Goal: Task Accomplishment & Management: Use online tool/utility

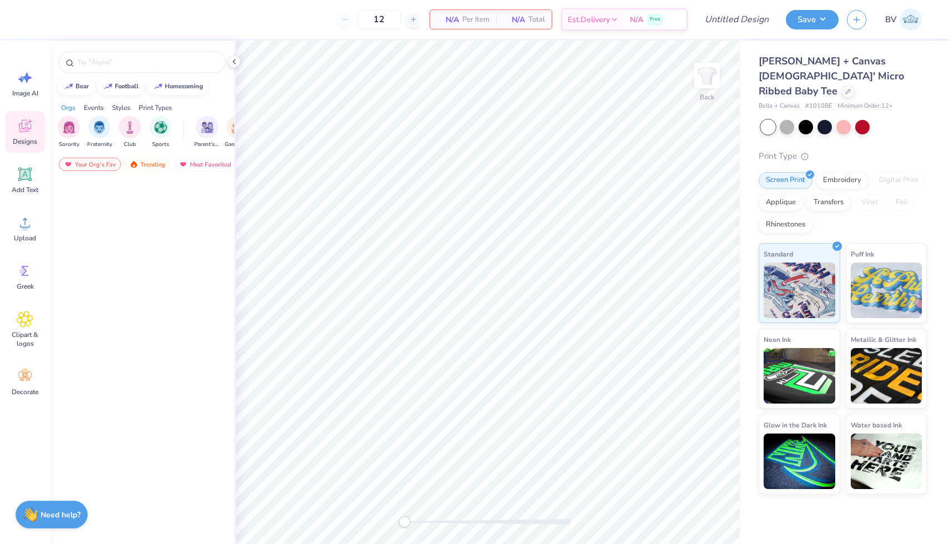
scroll to position [762, 0]
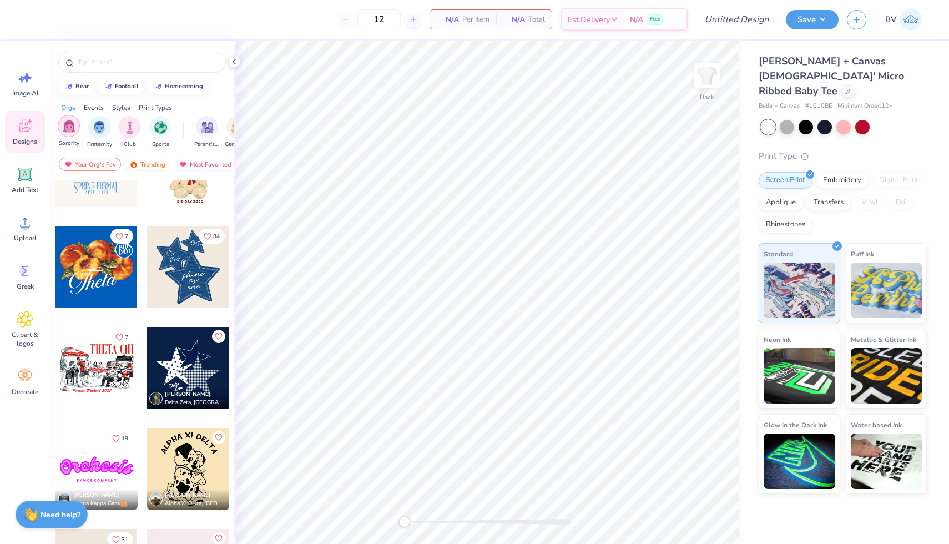
click at [72, 135] on div "filter for Sorority" at bounding box center [69, 126] width 22 height 22
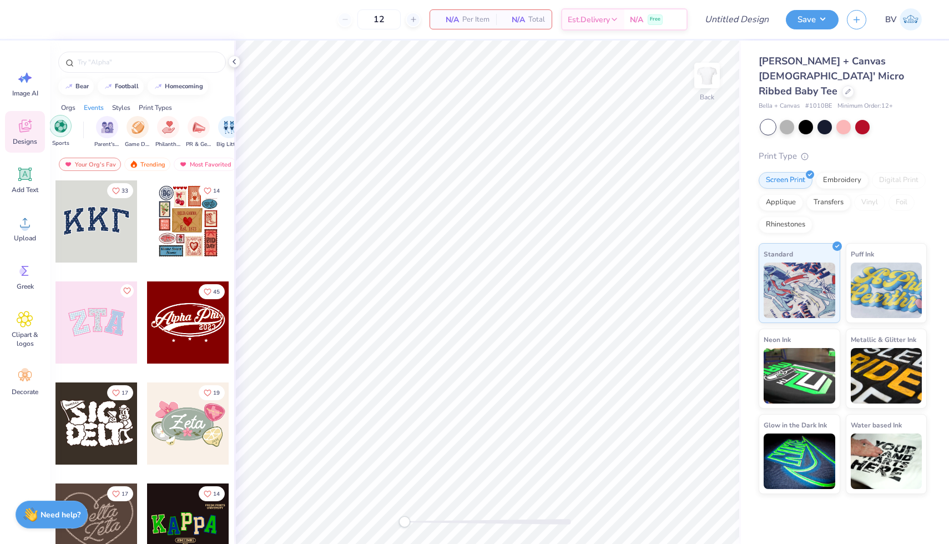
scroll to position [0, 100]
click at [194, 131] on img "filter for PR & General" at bounding box center [198, 126] width 13 height 13
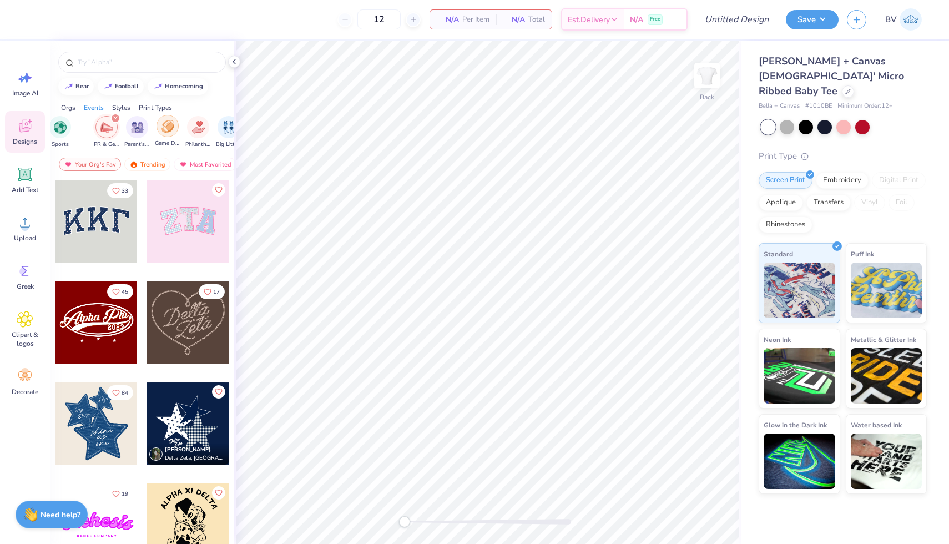
scroll to position [0, 0]
click at [78, 121] on div "filter for Sorority" at bounding box center [78, 118] width 10 height 10
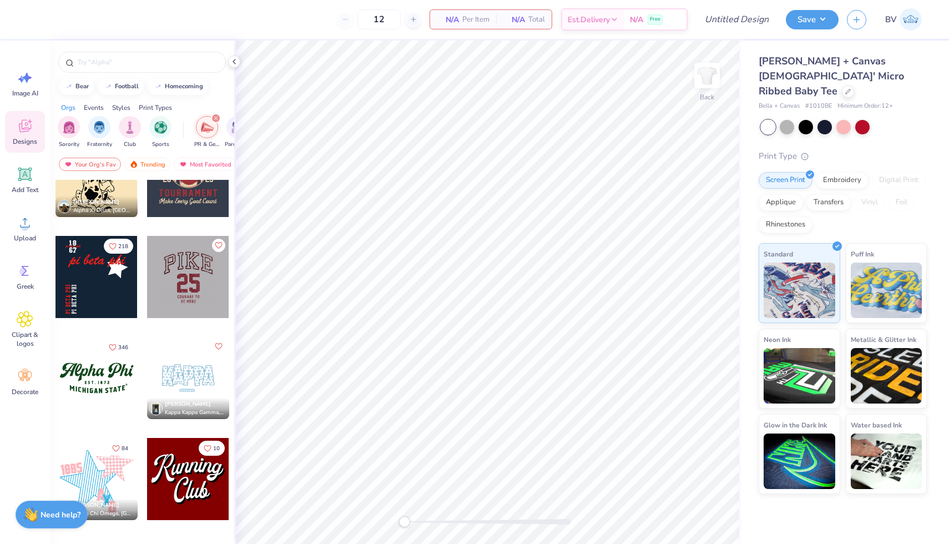
scroll to position [538, 0]
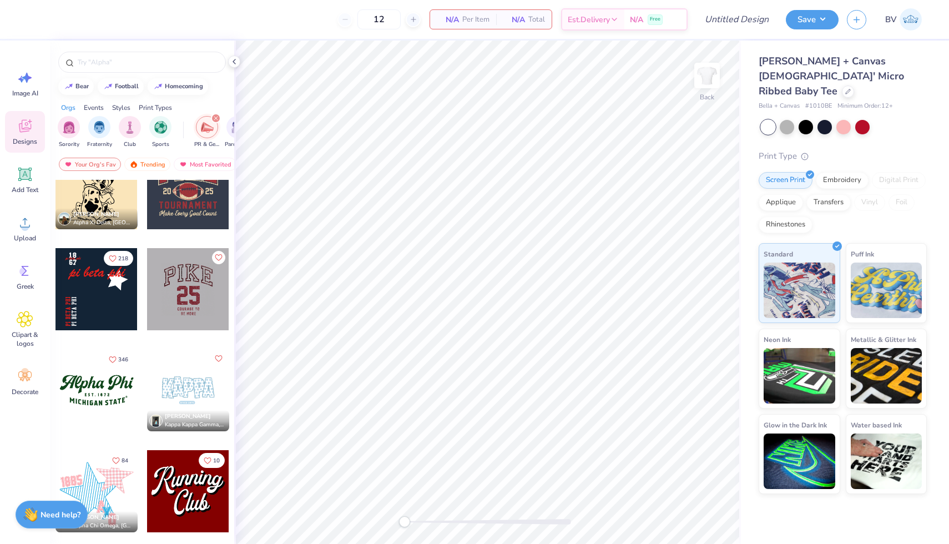
click at [185, 281] on div at bounding box center [188, 289] width 82 height 82
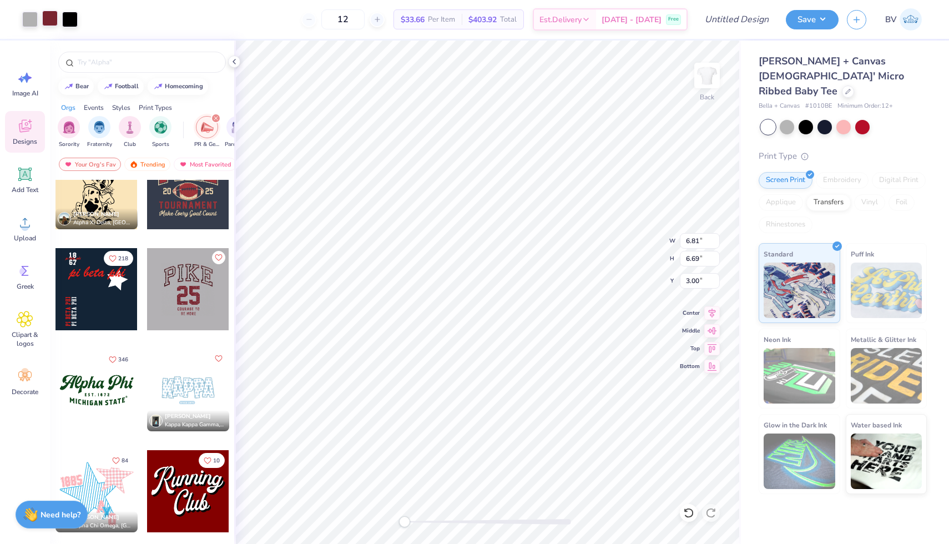
click at [56, 22] on div at bounding box center [50, 19] width 16 height 16
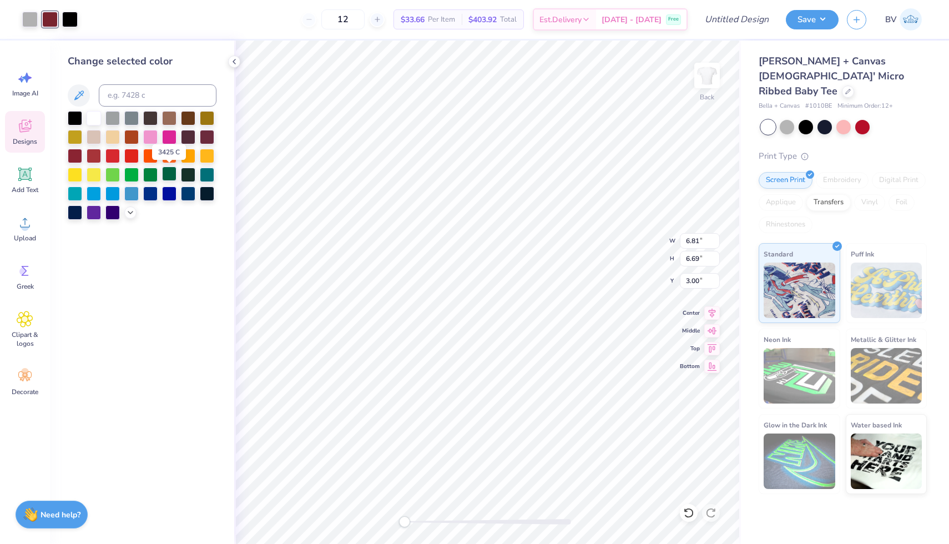
click at [165, 176] on div at bounding box center [169, 173] width 14 height 14
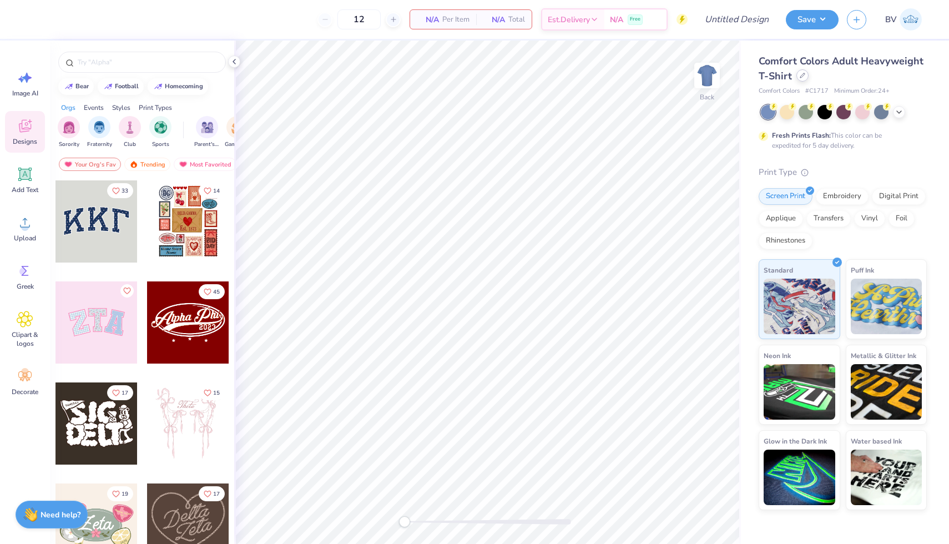
click at [803, 81] on div "Comfort Colors Adult Heavyweight T-Shirt" at bounding box center [842, 69] width 168 height 30
click at [803, 78] on div at bounding box center [802, 75] width 12 height 12
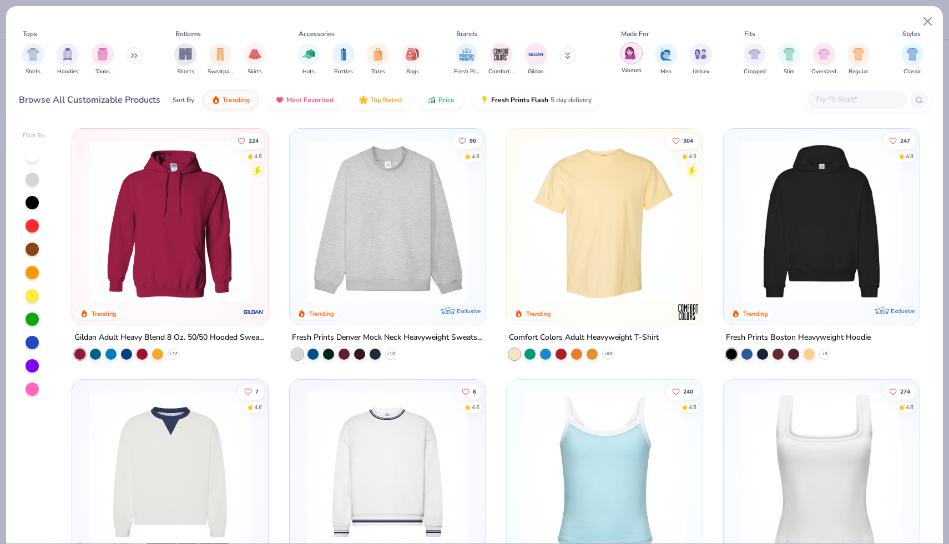
click at [631, 50] on img "filter for Women" at bounding box center [631, 53] width 13 height 13
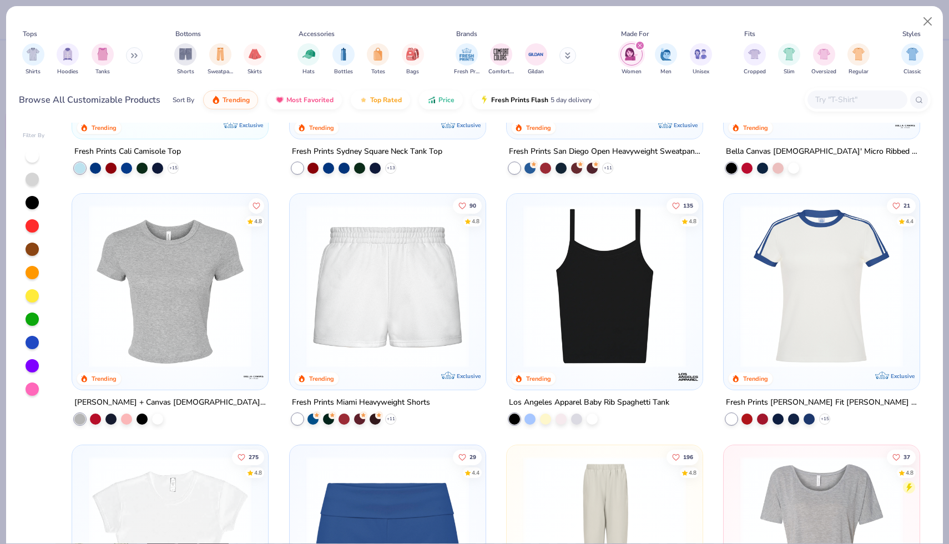
scroll to position [195, 0]
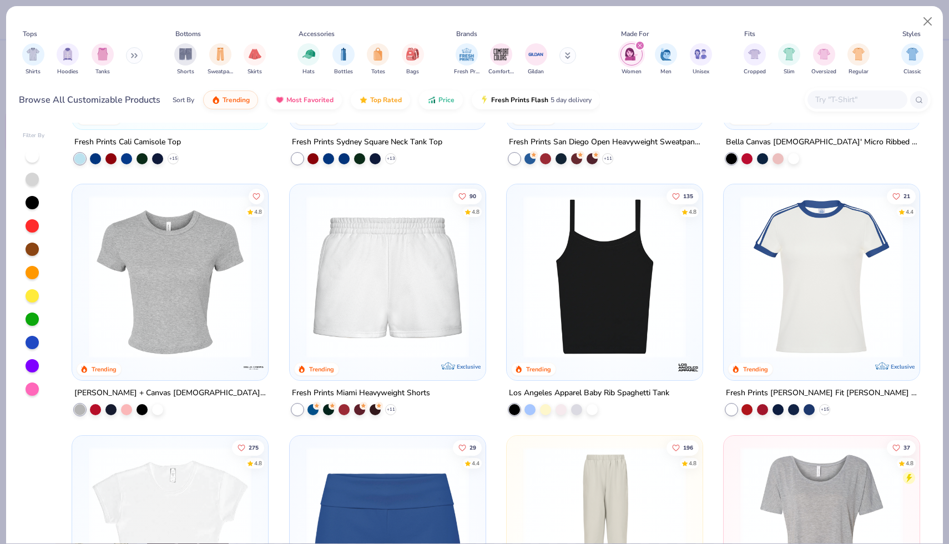
click at [236, 288] on img at bounding box center [170, 276] width 174 height 163
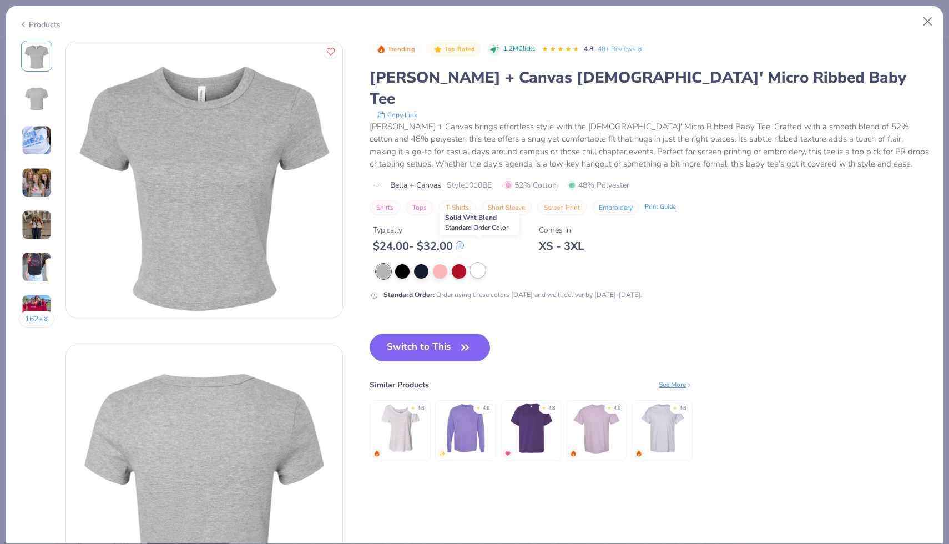
click at [483, 263] on div at bounding box center [477, 270] width 14 height 14
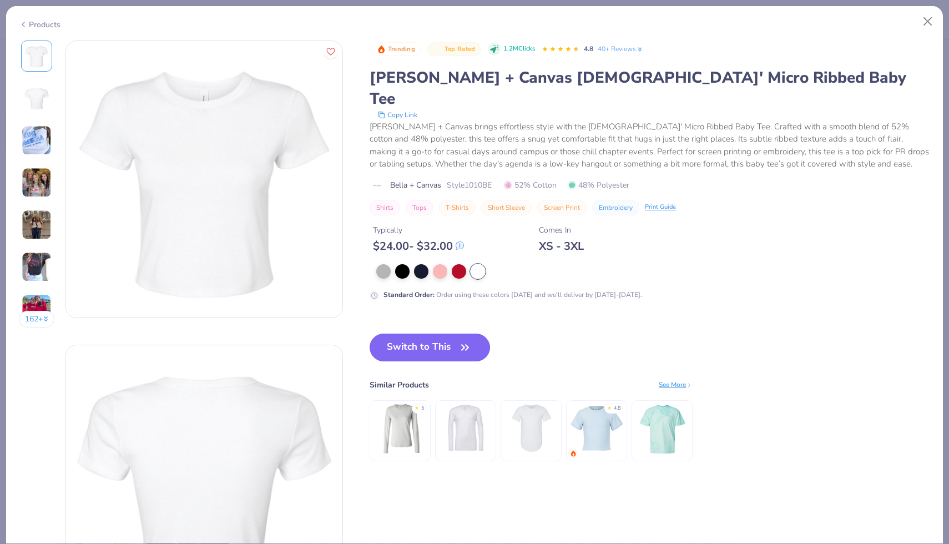
click at [463, 340] on icon "button" at bounding box center [465, 348] width 16 height 16
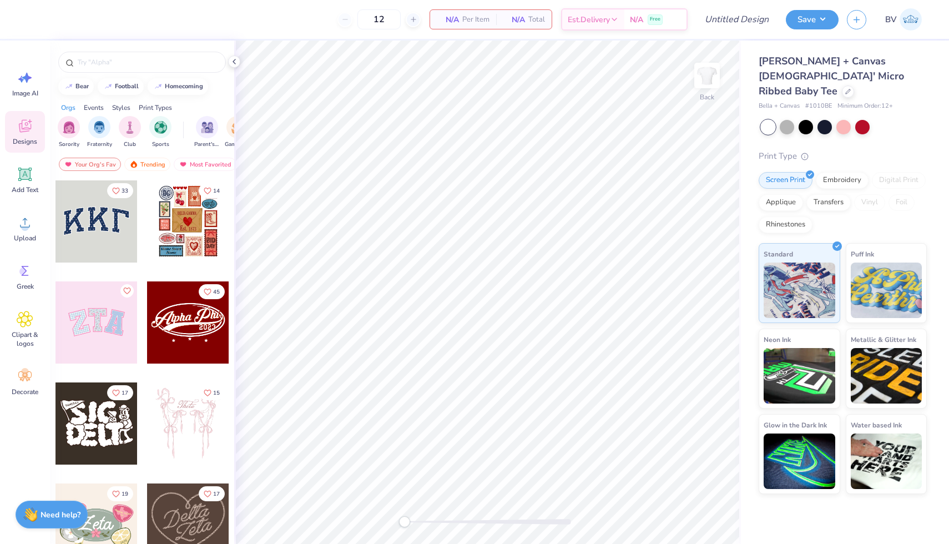
scroll to position [0, 149]
click at [148, 130] on img "filter for PR & General" at bounding box center [150, 126] width 13 height 13
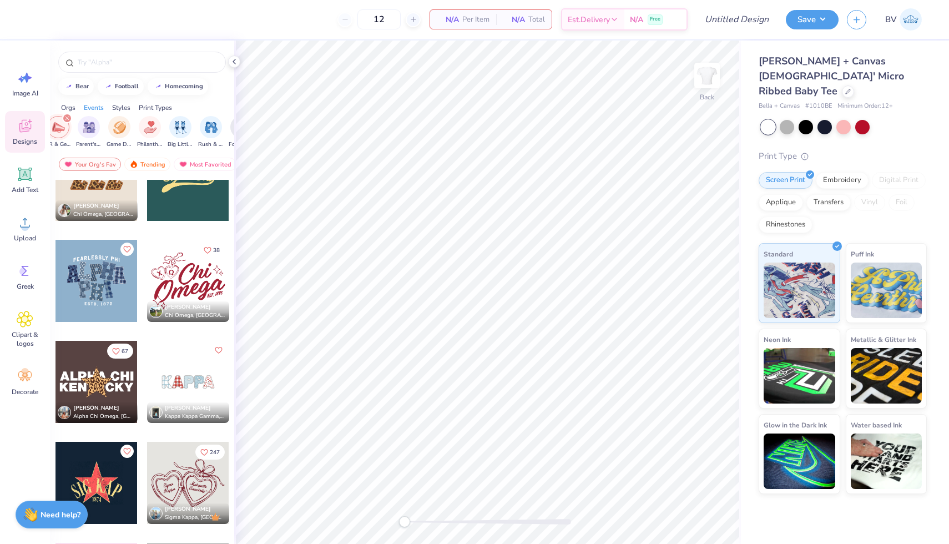
scroll to position [1446, 0]
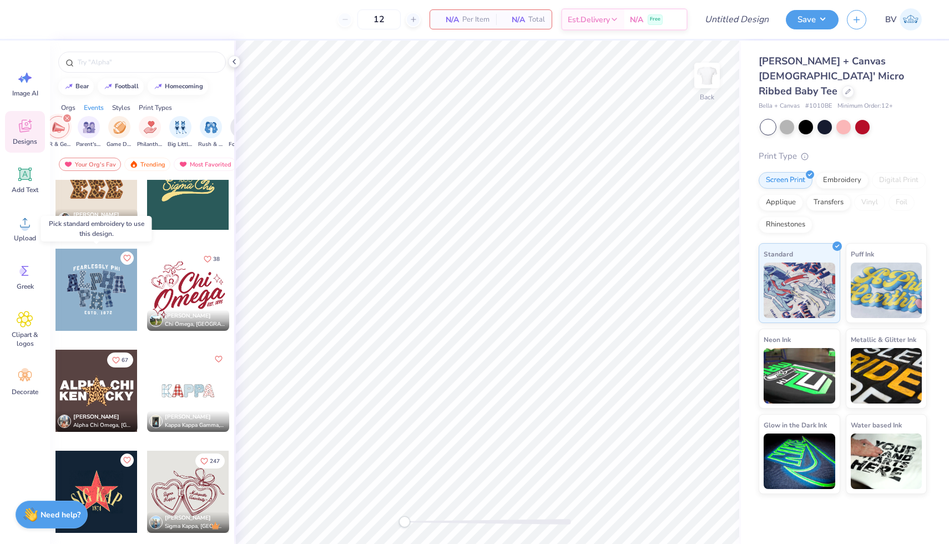
click at [121, 299] on div at bounding box center [96, 290] width 82 height 82
click at [106, 279] on div at bounding box center [96, 290] width 82 height 82
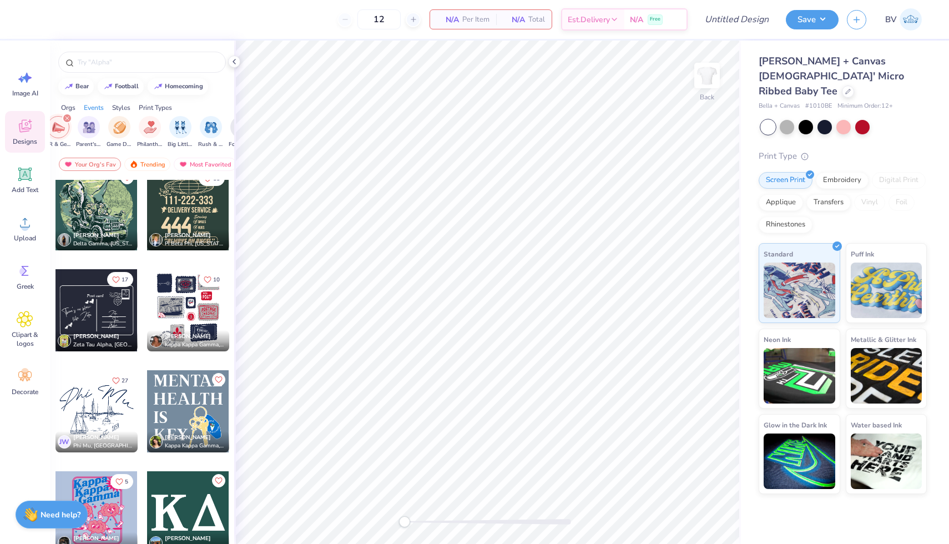
scroll to position [6273, 0]
click at [68, 117] on icon "filter for PR & General" at bounding box center [66, 118] width 3 height 3
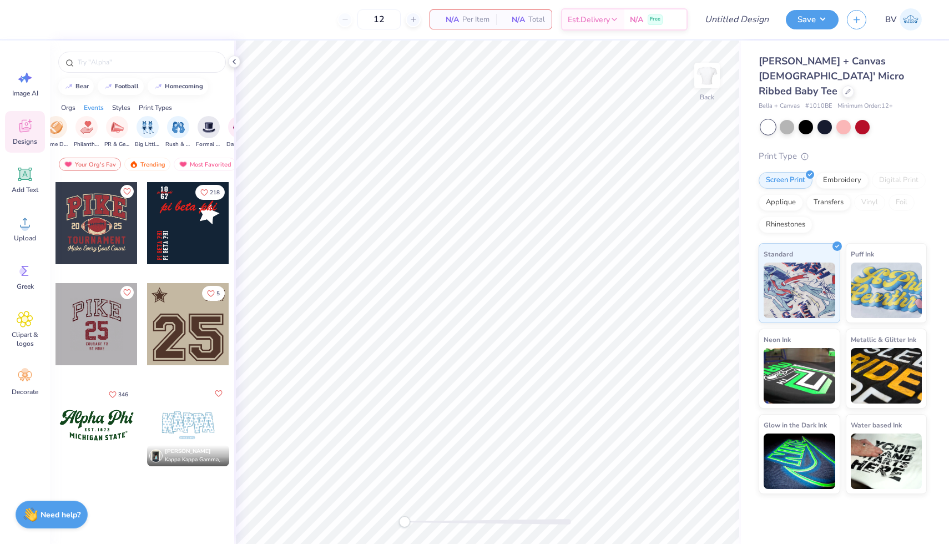
scroll to position [0, 178]
click at [59, 128] on img "filter for Game Day" at bounding box center [59, 126] width 13 height 13
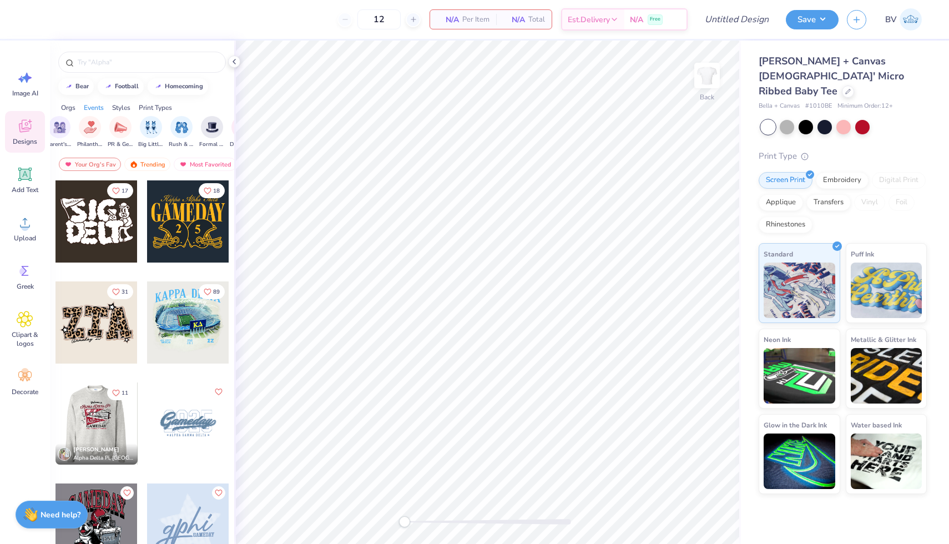
click at [115, 416] on div at bounding box center [96, 423] width 82 height 82
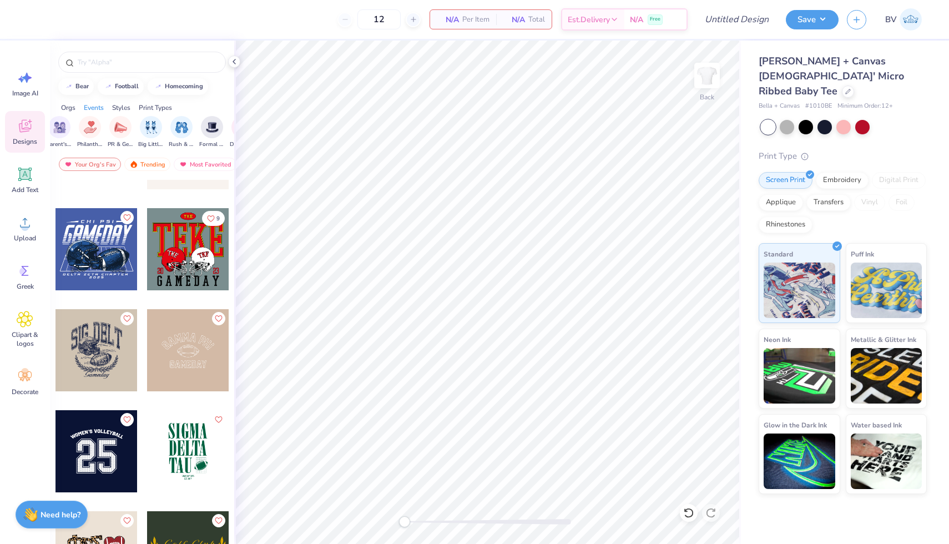
scroll to position [681, 0]
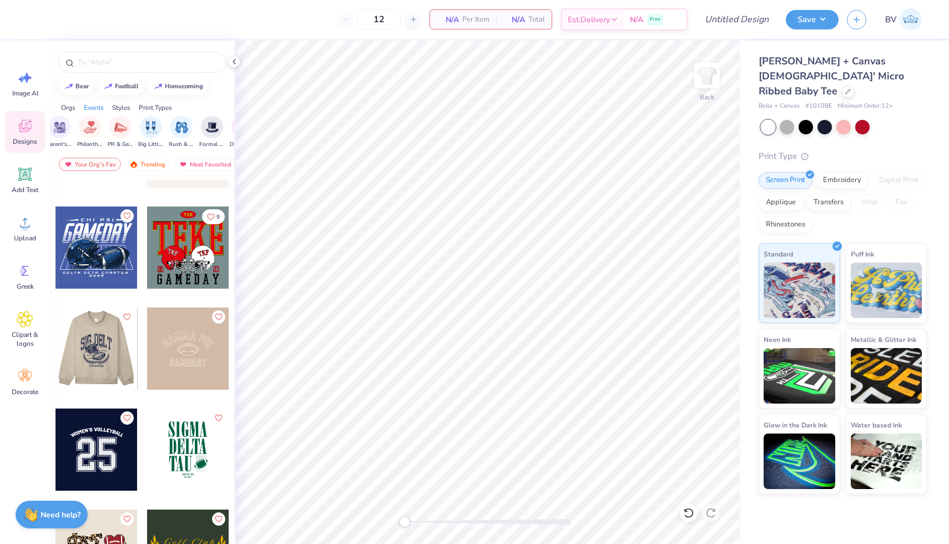
click at [122, 371] on div at bounding box center [96, 348] width 82 height 82
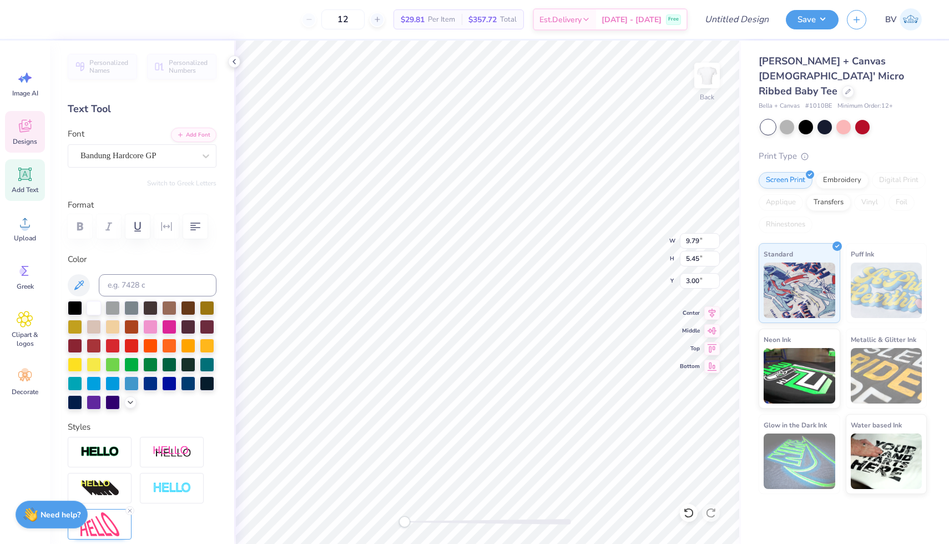
scroll to position [0, 1]
type textarea "Lancers"
type input "1.74"
type input "1.09"
type input "10.01"
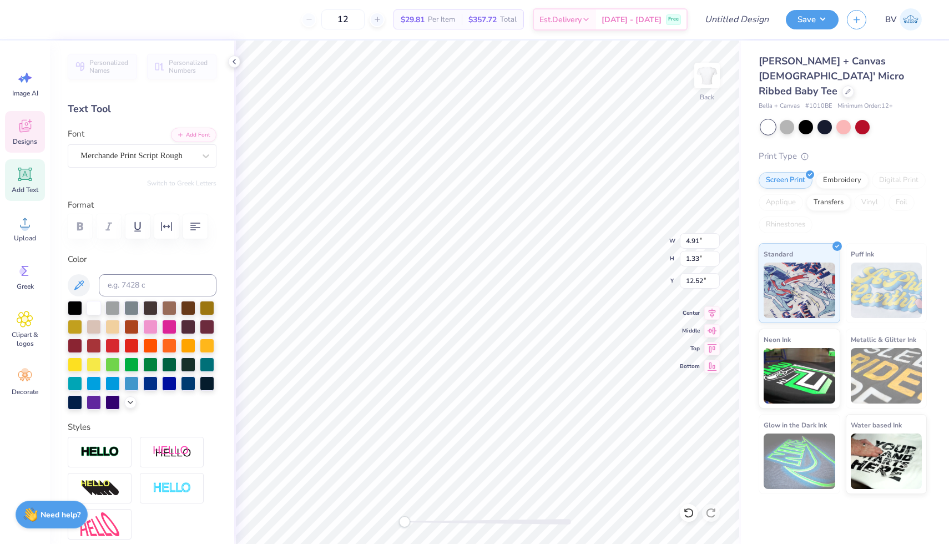
scroll to position [0, 1]
type textarea "Livingston"
click at [28, 19] on div at bounding box center [30, 19] width 16 height 16
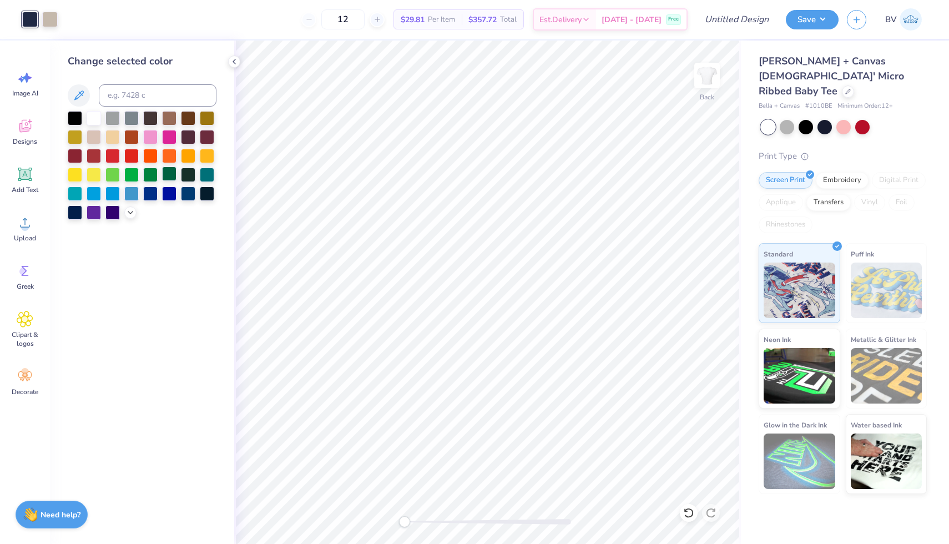
click at [164, 175] on div at bounding box center [169, 173] width 14 height 14
click at [725, 21] on input "Design Title" at bounding box center [723, 19] width 109 height 22
click at [766, 24] on input "Livingston Cheer Mom" at bounding box center [723, 19] width 109 height 22
click at [764, 21] on input "Livingston Cheer Mom" at bounding box center [723, 19] width 109 height 22
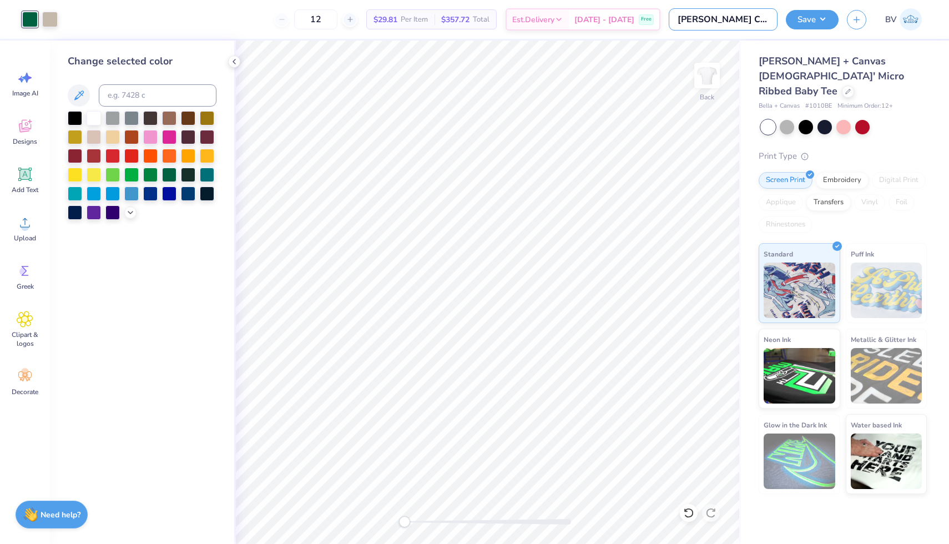
type input "[PERSON_NAME] Cheer"
click at [807, 7] on div "Save BV" at bounding box center [867, 19] width 163 height 39
click at [807, 21] on button "Save" at bounding box center [812, 17] width 53 height 19
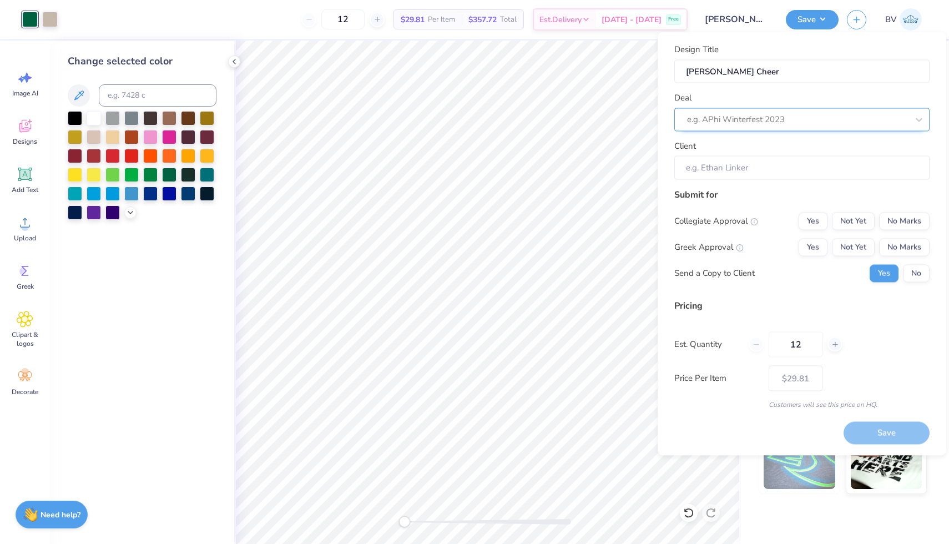
click at [793, 122] on div at bounding box center [797, 119] width 221 height 15
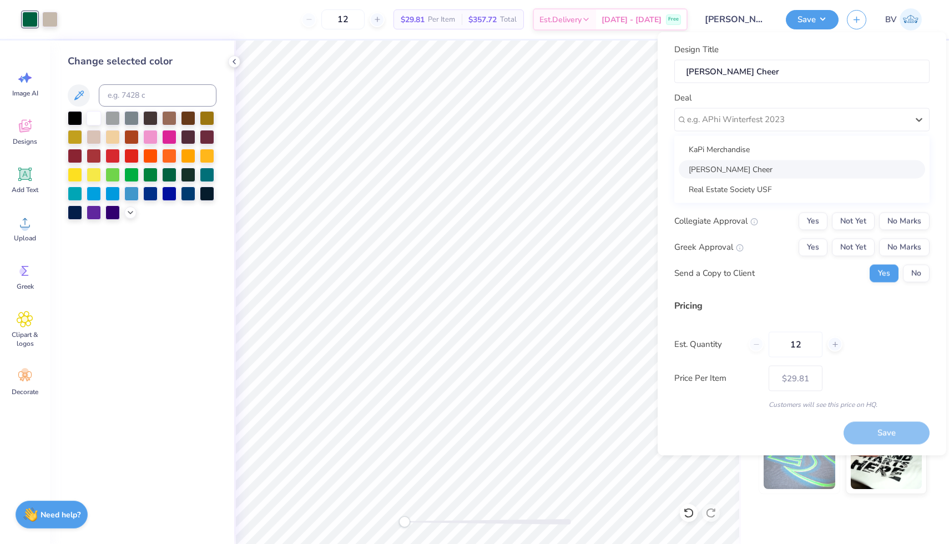
click at [792, 167] on div "[PERSON_NAME] Cheer" at bounding box center [802, 169] width 246 height 18
type input "Laura Cheer"
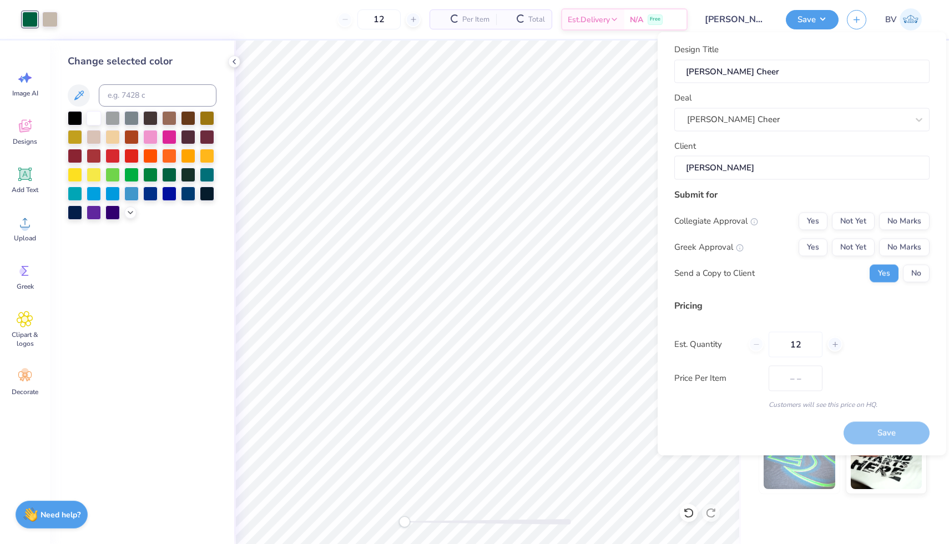
type input "$29.81"
click at [836, 345] on icon at bounding box center [835, 344] width 8 height 8
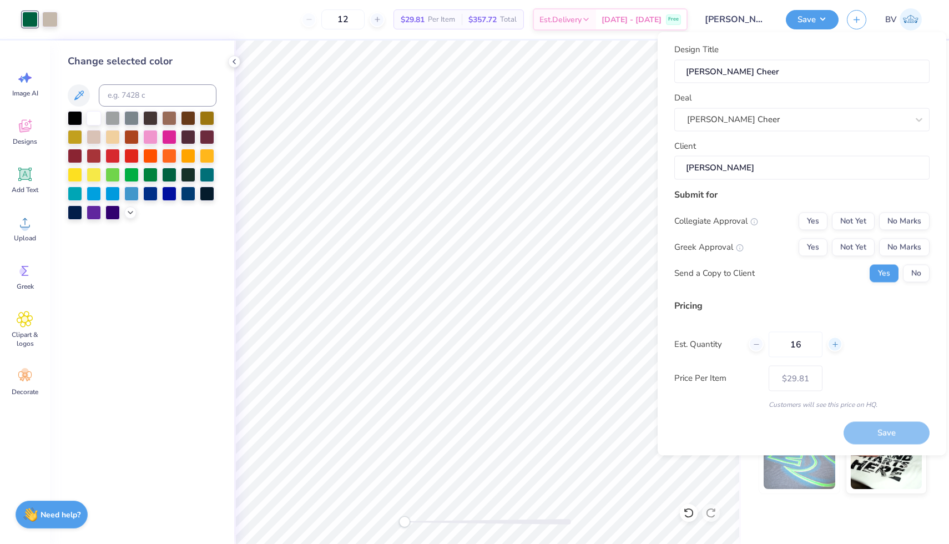
click at [836, 345] on icon at bounding box center [835, 344] width 8 height 8
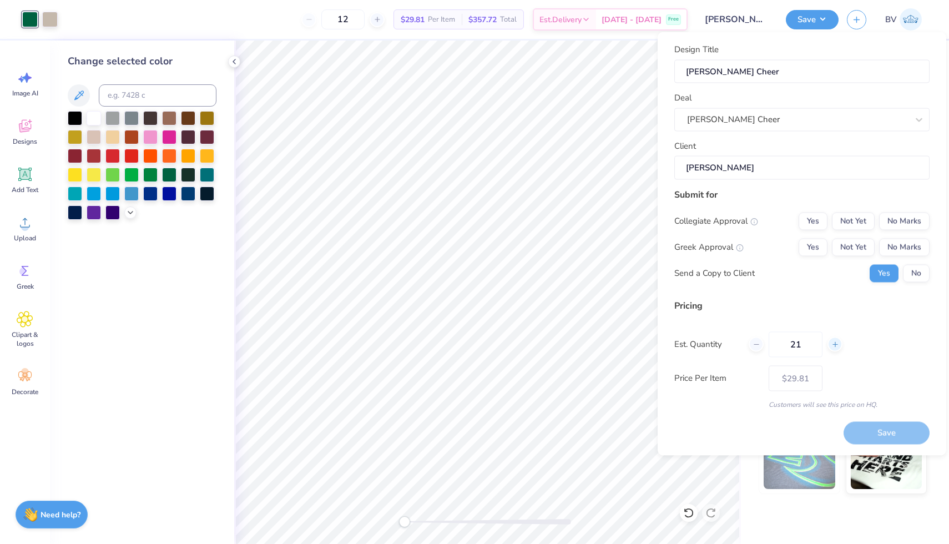
click at [836, 345] on icon at bounding box center [835, 344] width 8 height 8
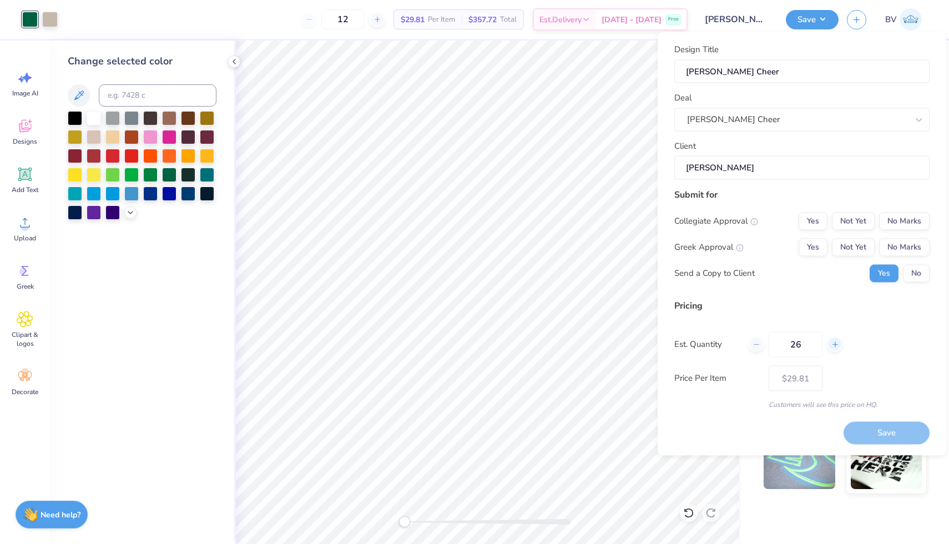
click at [836, 345] on icon at bounding box center [835, 344] width 8 height 8
type input "29"
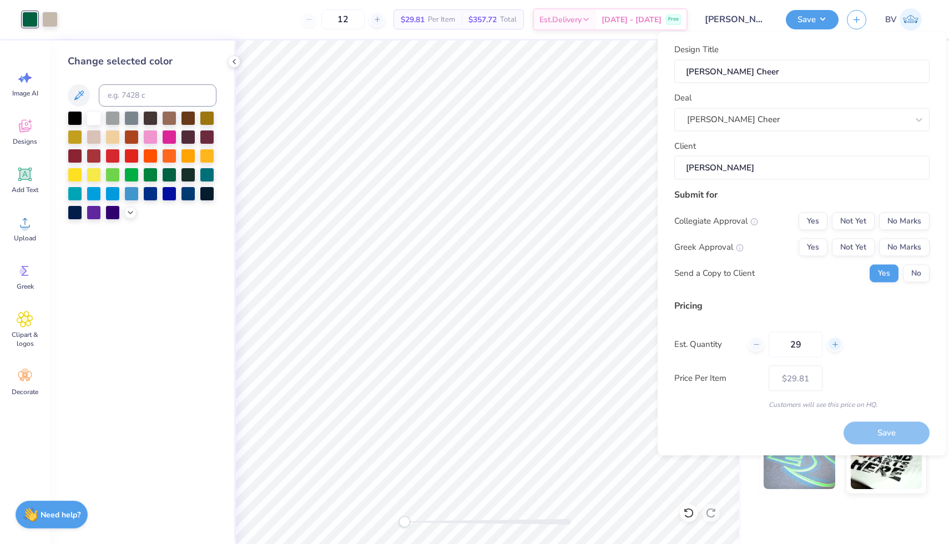
type input "– –"
click at [837, 345] on icon at bounding box center [835, 344] width 8 height 8
type input "30"
type input "$21.17"
click at [857, 344] on div "Est. Quantity 30" at bounding box center [801, 344] width 255 height 26
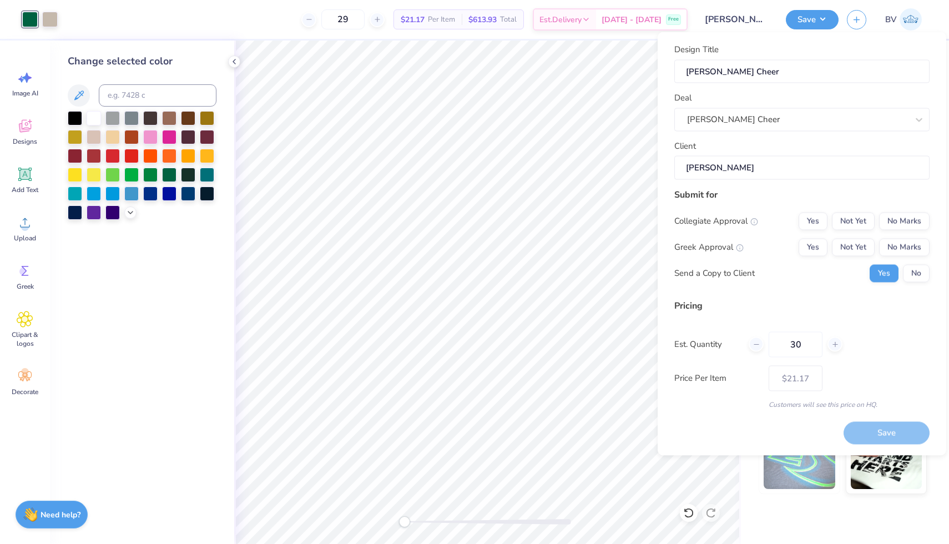
type input "30"
type input "$21.09"
click at [836, 346] on icon at bounding box center [835, 344] width 8 height 8
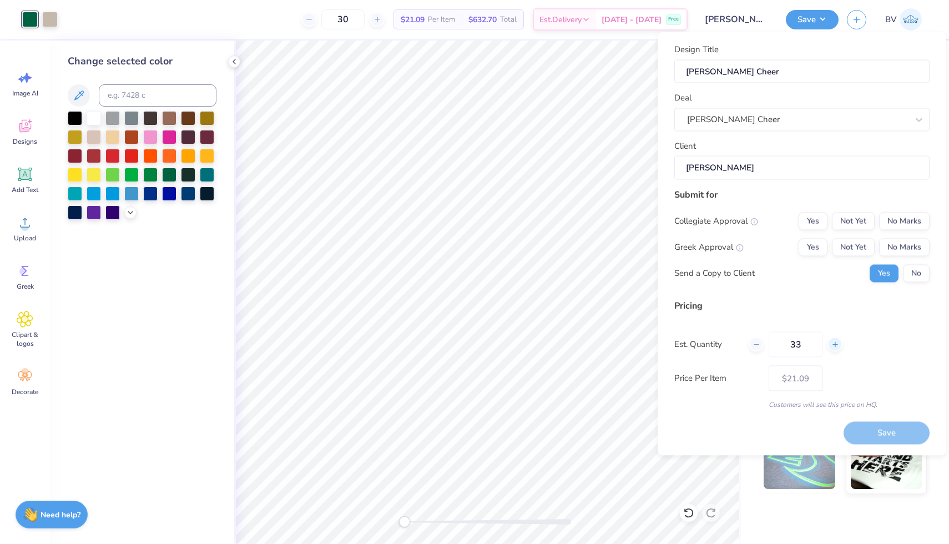
click at [836, 346] on icon at bounding box center [835, 344] width 8 height 8
type input "35"
click at [866, 352] on div "Est. Quantity 35" at bounding box center [801, 344] width 255 height 26
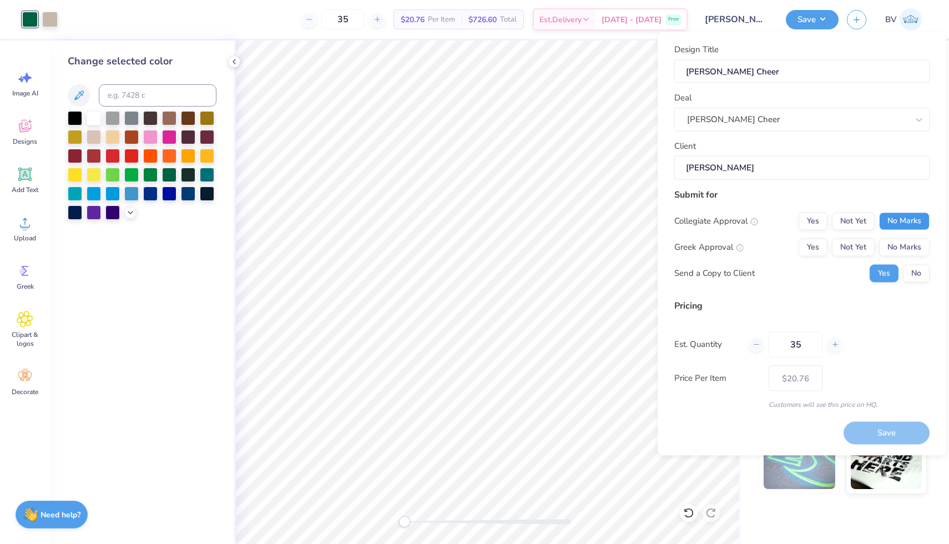
click at [897, 222] on button "No Marks" at bounding box center [904, 221] width 50 height 18
click at [899, 245] on button "No Marks" at bounding box center [904, 247] width 50 height 18
click at [907, 275] on button "No" at bounding box center [916, 273] width 27 height 18
click at [897, 429] on button "Save" at bounding box center [886, 433] width 86 height 23
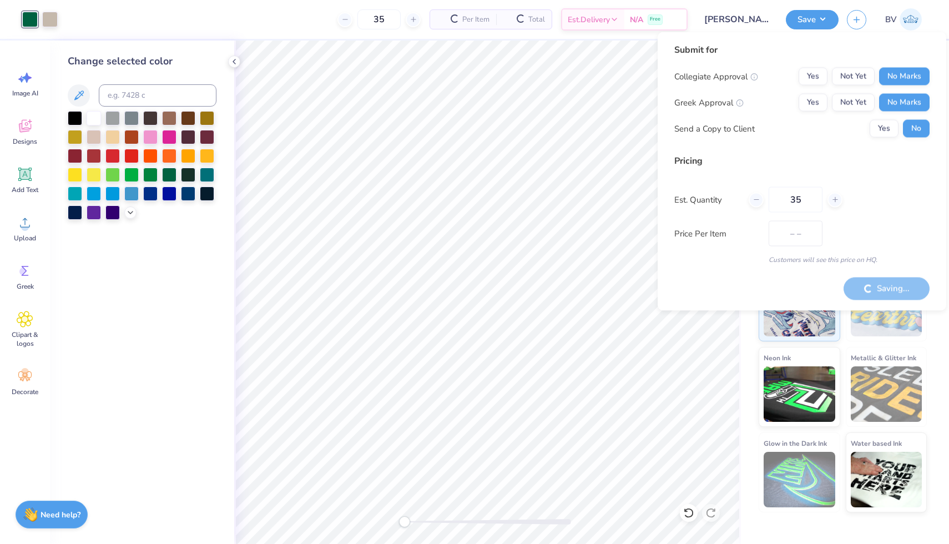
type input "$20.76"
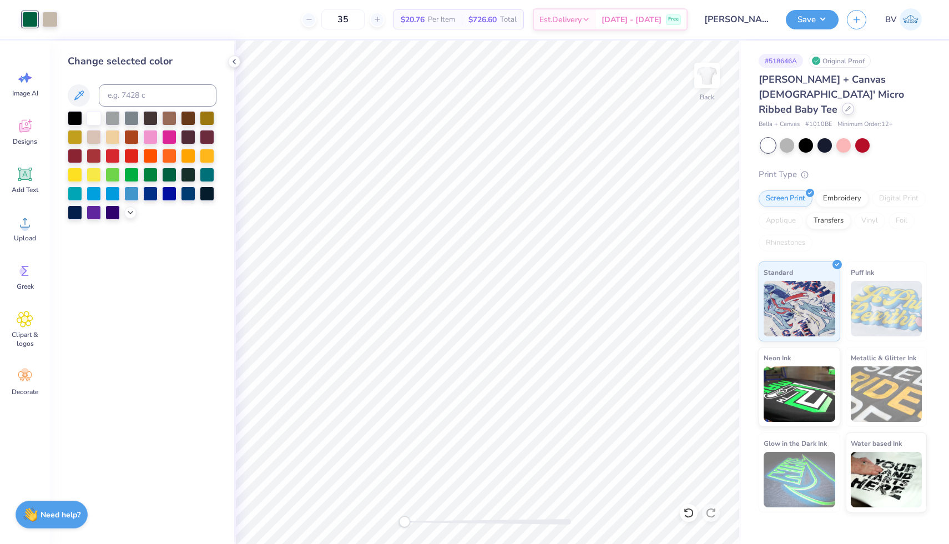
click at [842, 103] on div at bounding box center [848, 109] width 12 height 12
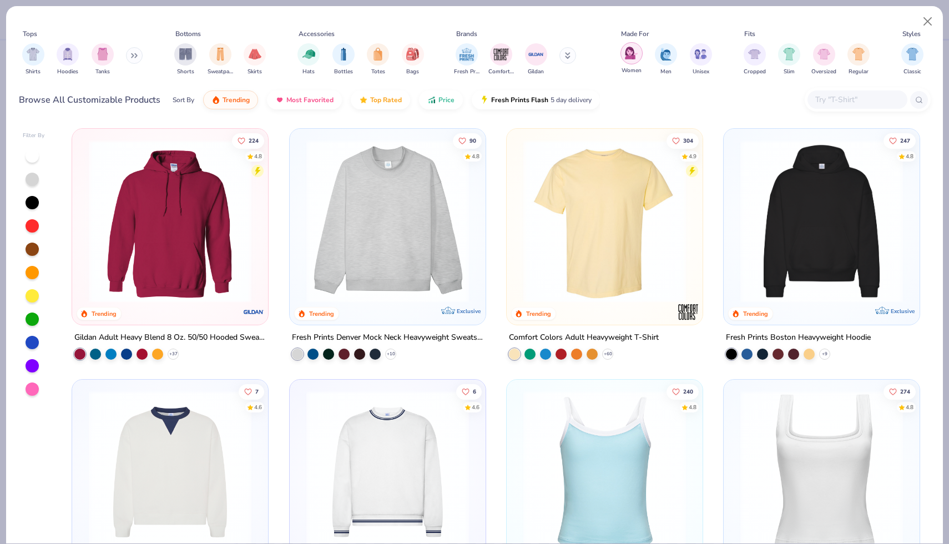
click at [623, 57] on div "filter for Women" at bounding box center [631, 53] width 22 height 22
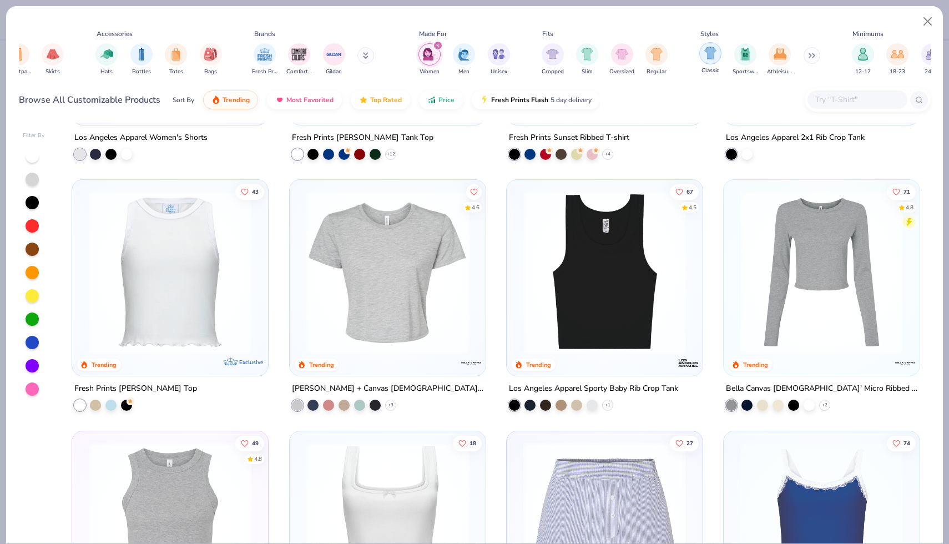
scroll to position [0, 217]
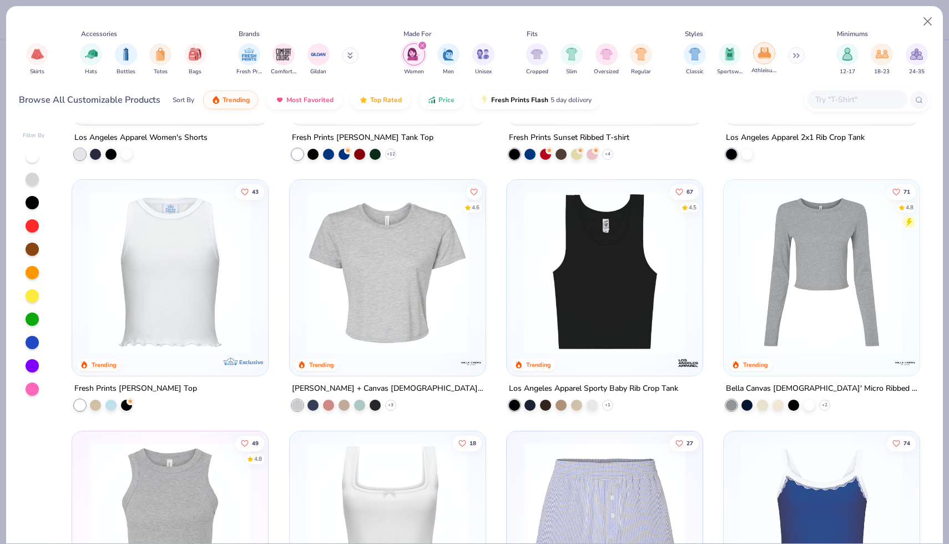
click at [759, 58] on img "filter for Athleisure" at bounding box center [764, 53] width 13 height 13
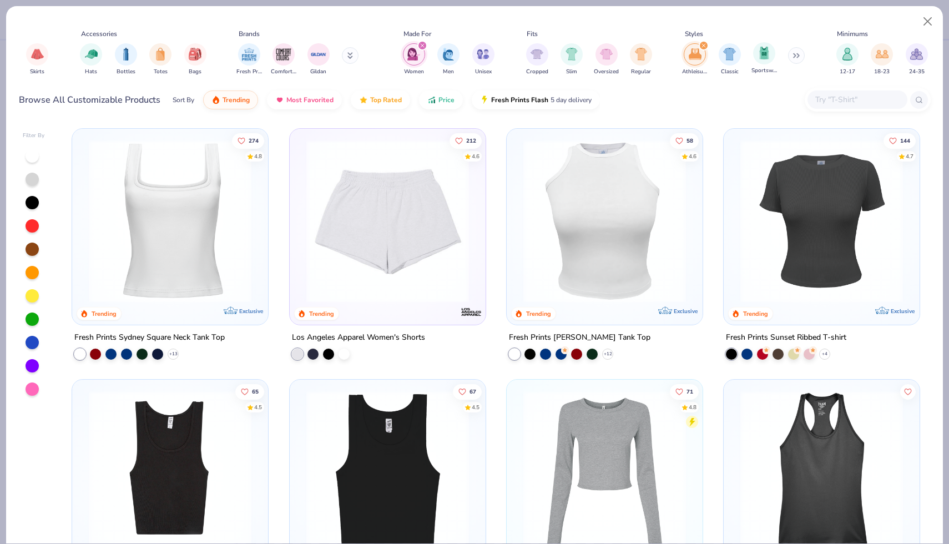
click at [761, 65] on div "Sportswear" at bounding box center [764, 58] width 26 height 33
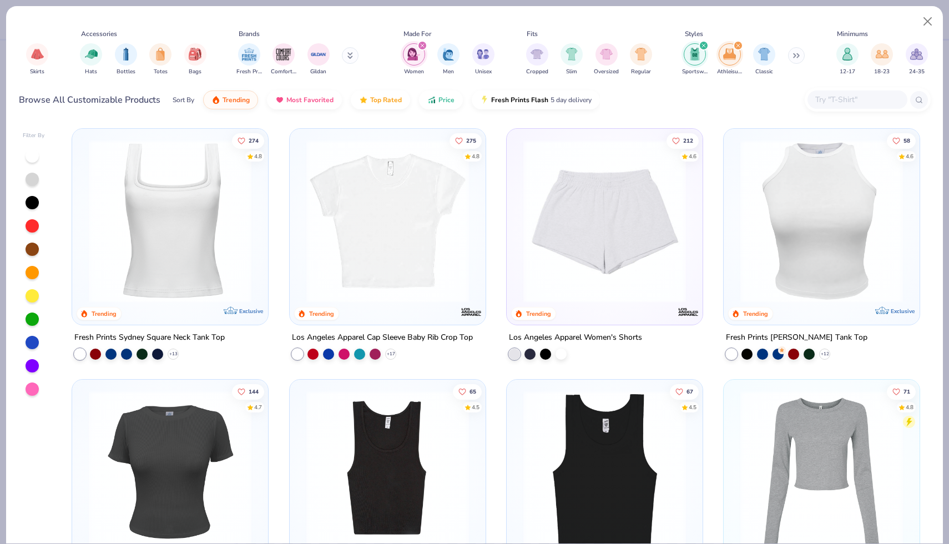
click at [738, 47] on icon "filter for Athleisure" at bounding box center [737, 45] width 3 height 3
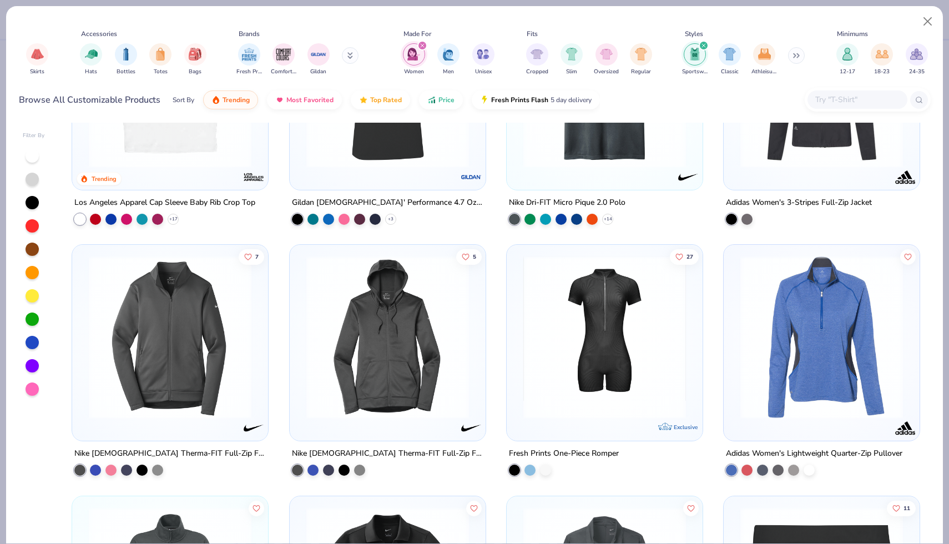
scroll to position [134, 0]
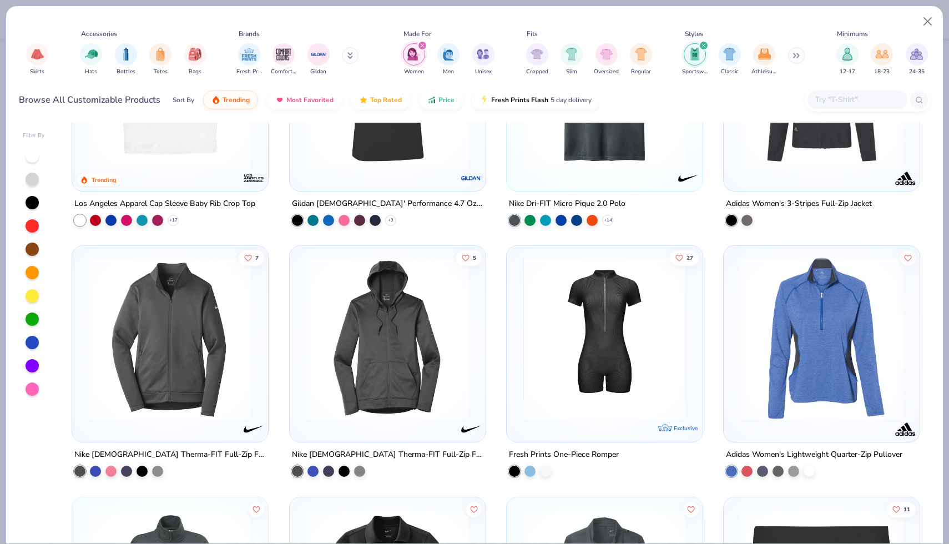
click at [212, 386] on img at bounding box center [170, 338] width 174 height 163
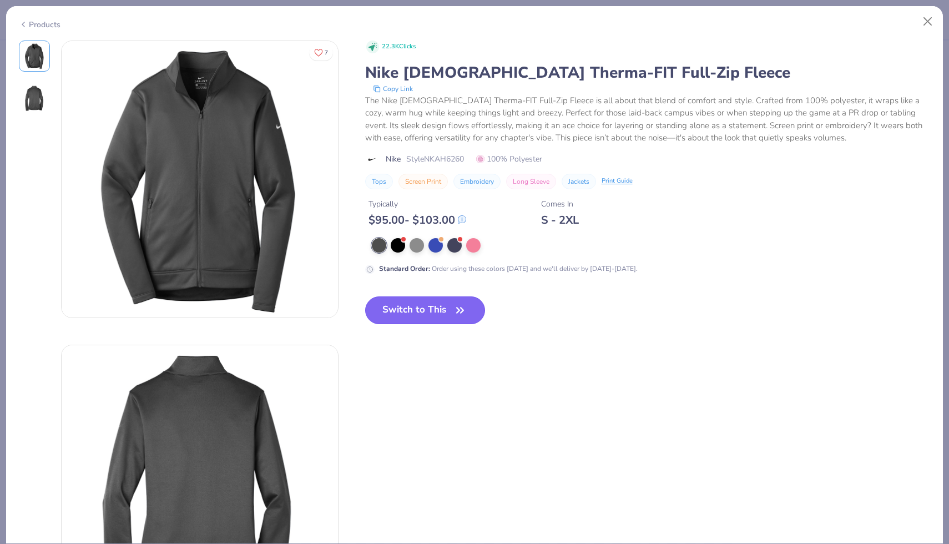
click at [412, 312] on button "Switch to This" at bounding box center [425, 310] width 120 height 28
click at [448, 312] on button "Switch to This" at bounding box center [425, 310] width 120 height 28
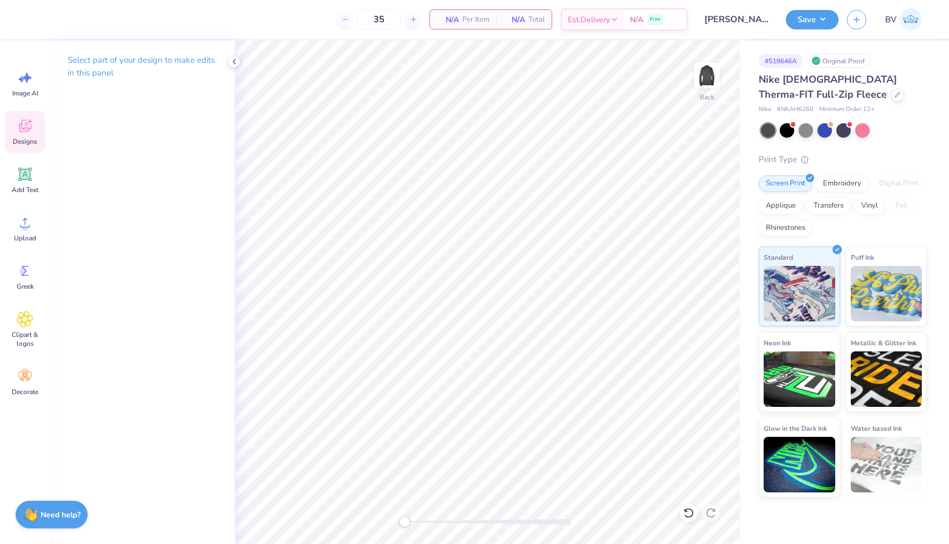
click at [26, 134] on icon at bounding box center [25, 126] width 17 height 17
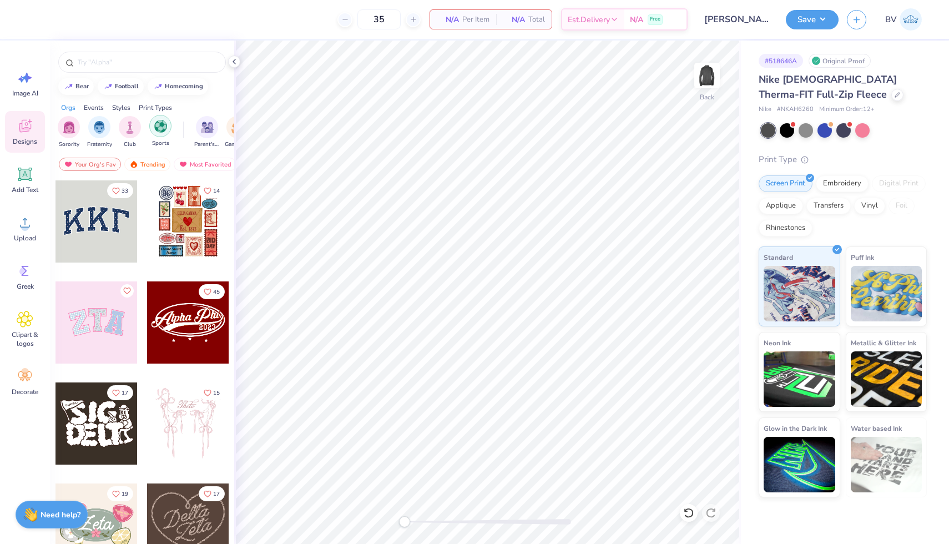
click at [152, 132] on div "filter for Sports" at bounding box center [160, 126] width 22 height 22
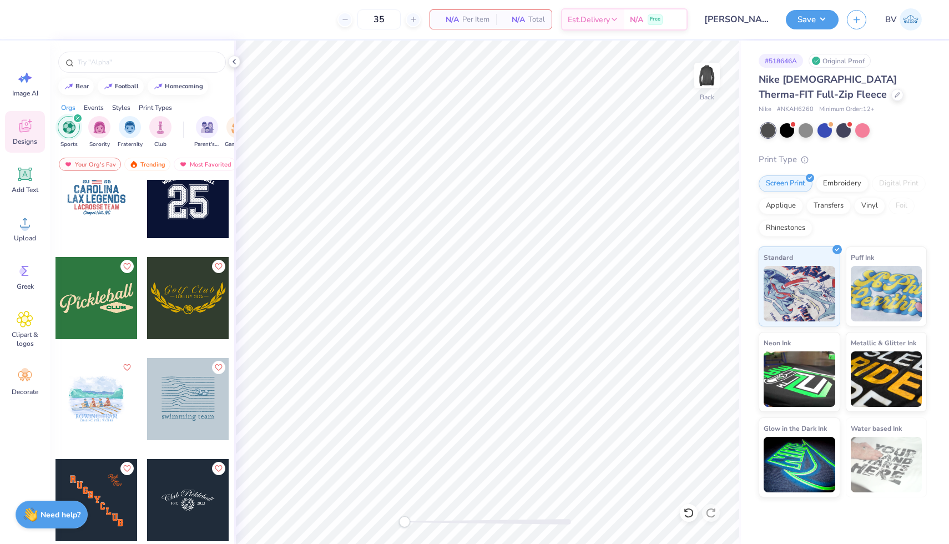
scroll to position [126, 0]
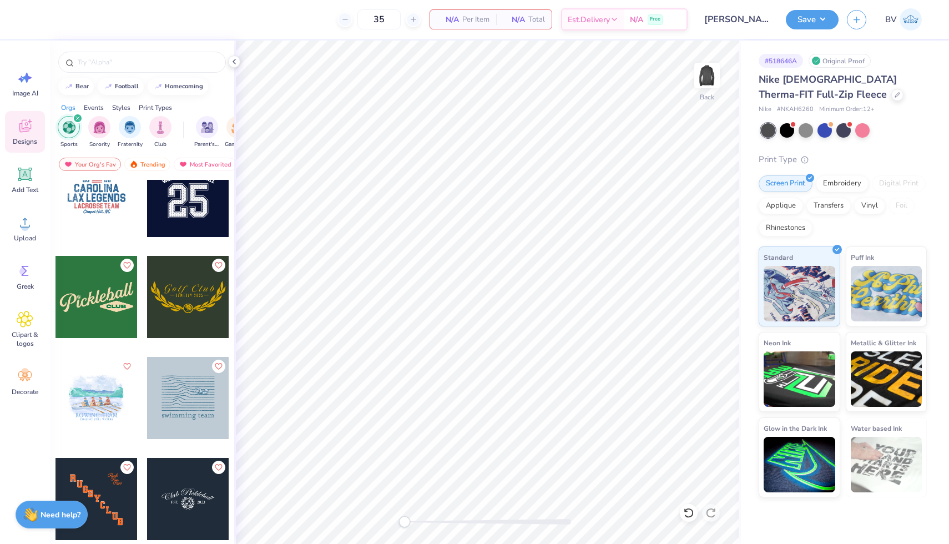
click at [186, 298] on div at bounding box center [188, 297] width 82 height 82
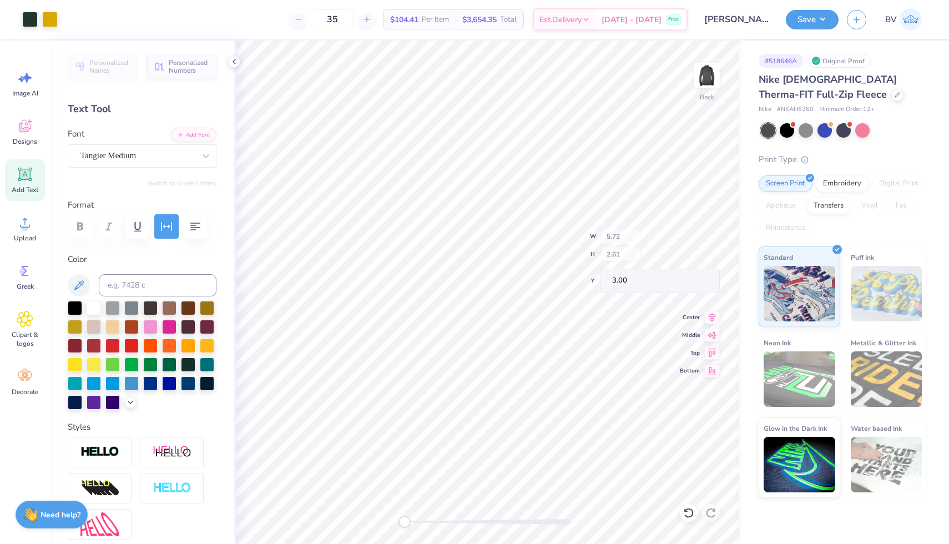
type input "5.72"
type input "2.61"
type input "3.00"
click at [165, 365] on div at bounding box center [169, 363] width 14 height 14
type input "2.94"
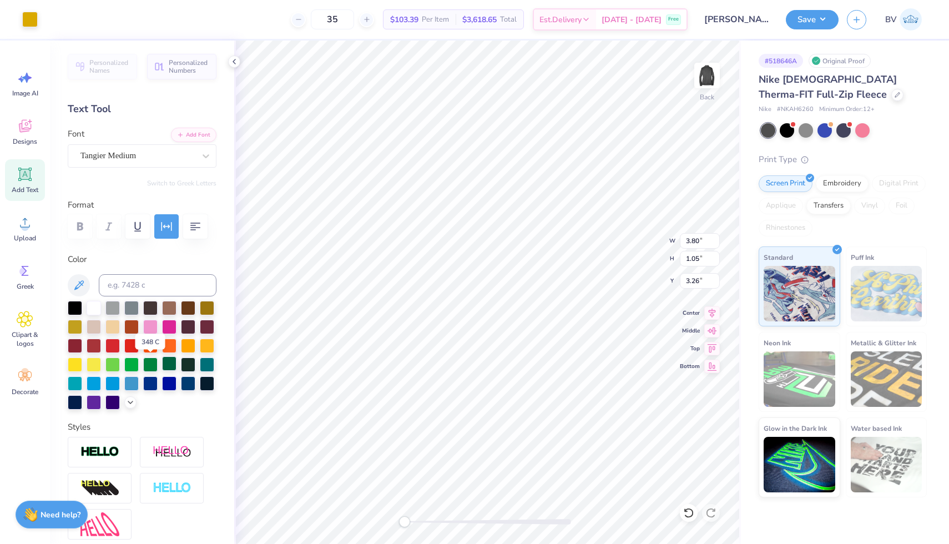
type input "0.27"
type input "4.03"
click at [165, 365] on div at bounding box center [169, 363] width 14 height 14
click at [31, 19] on div at bounding box center [30, 19] width 16 height 16
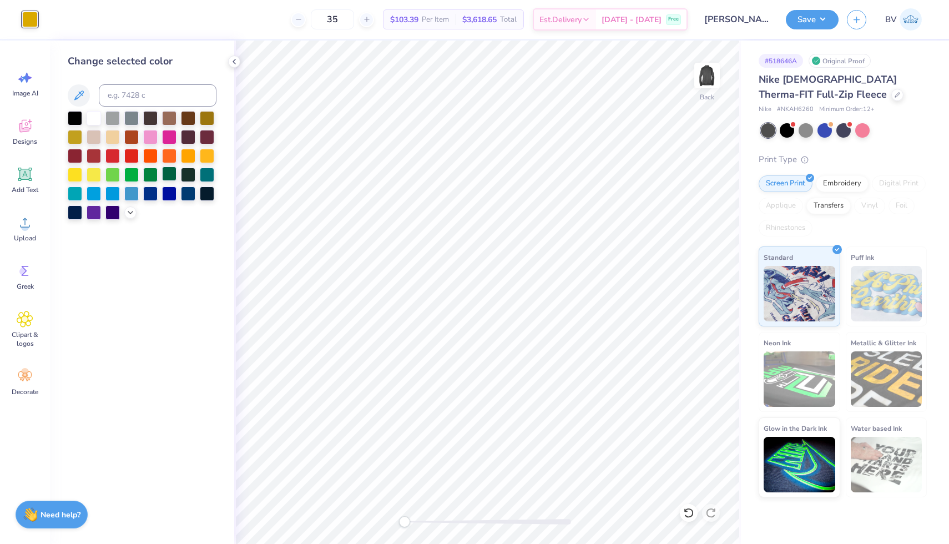
click at [169, 172] on div at bounding box center [169, 173] width 14 height 14
click at [97, 118] on div at bounding box center [94, 117] width 14 height 14
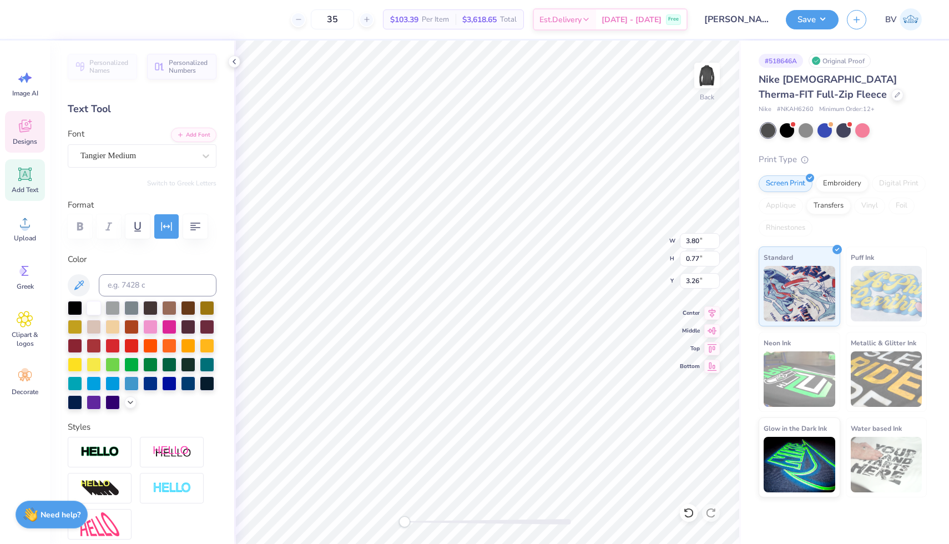
scroll to position [0, 0]
type textarea "Lancers"
type input "2.05"
type input "0.27"
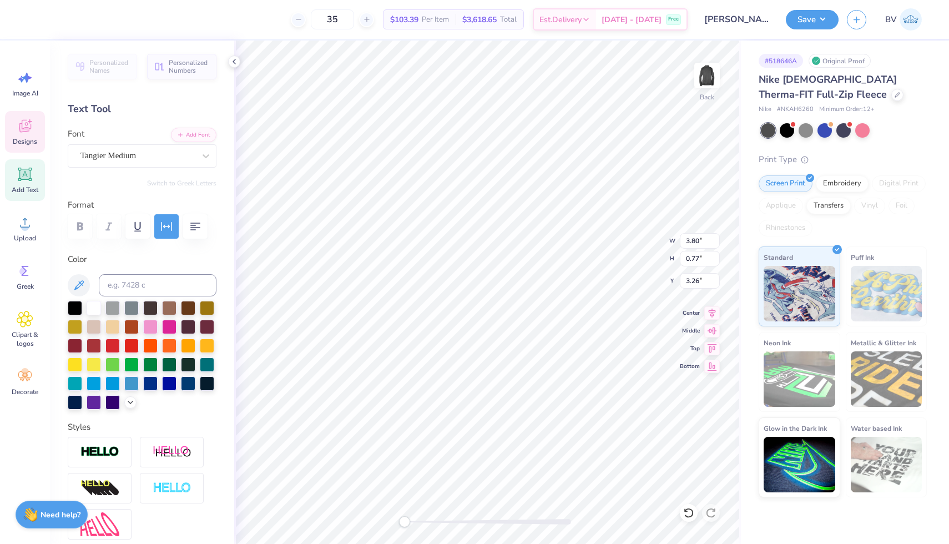
type input "4.03"
type input "3.29"
type input "0.63"
type input "3.33"
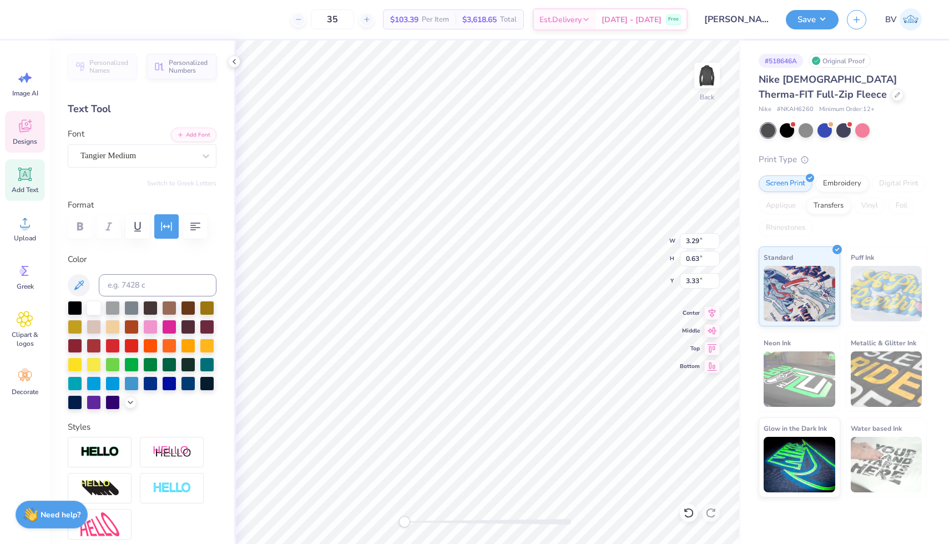
type textarea "Livingston"
type input "2.05"
type input "0.27"
type input "4.03"
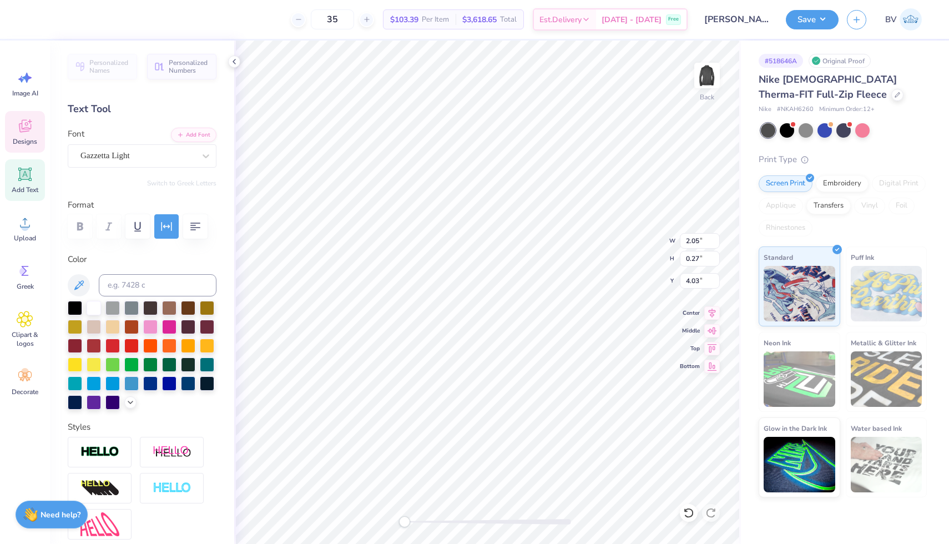
scroll to position [0, 1]
type textarea "Lancers 2025"
click at [100, 459] on div at bounding box center [100, 452] width 64 height 31
type input "0.83"
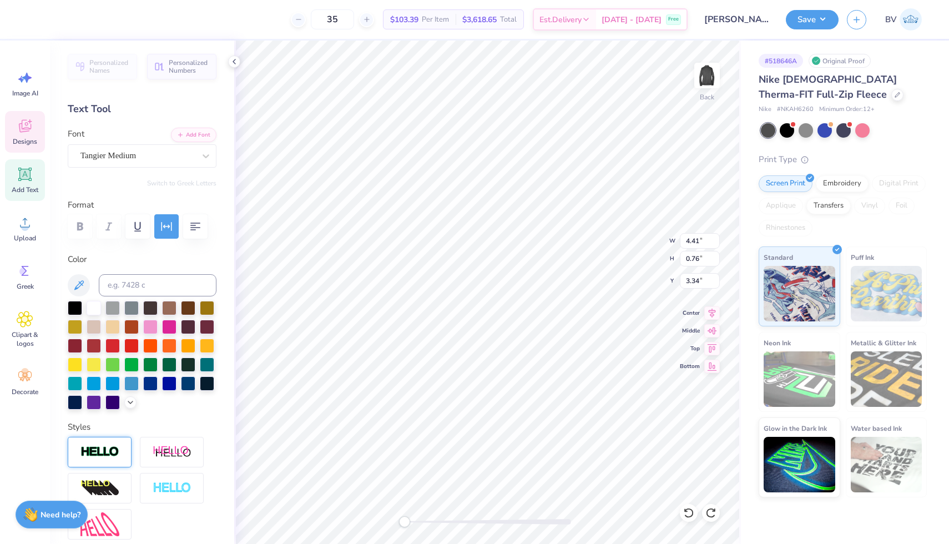
click at [107, 446] on img at bounding box center [99, 452] width 39 height 13
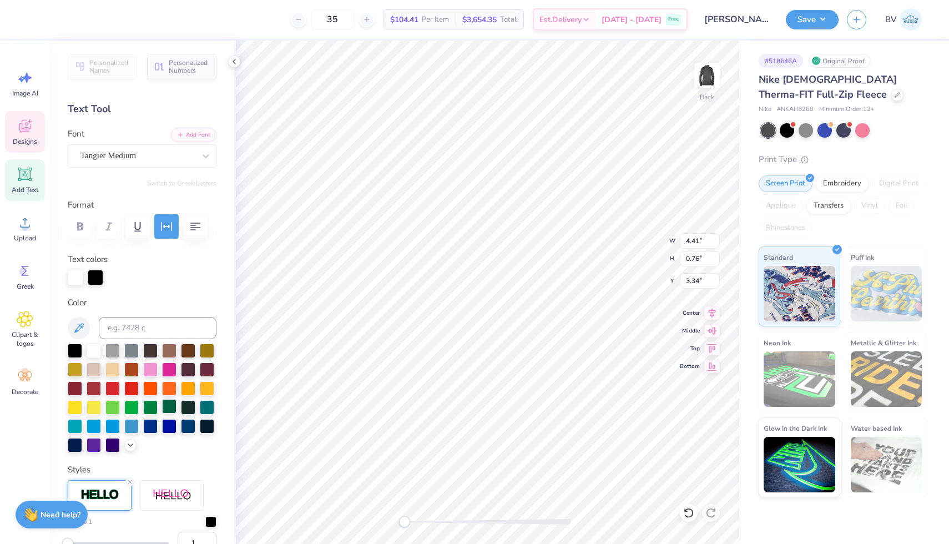
click at [170, 409] on div at bounding box center [169, 406] width 14 height 14
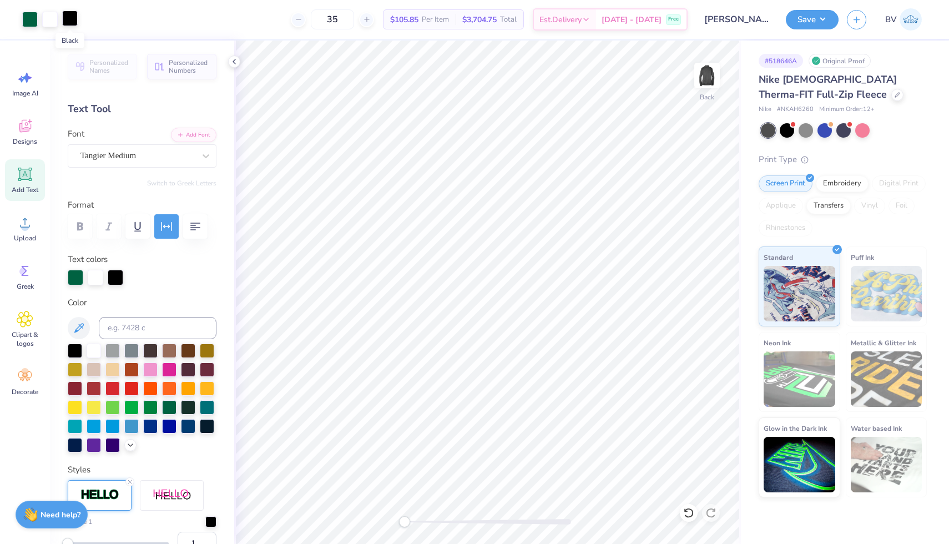
click at [73, 16] on div at bounding box center [70, 19] width 16 height 16
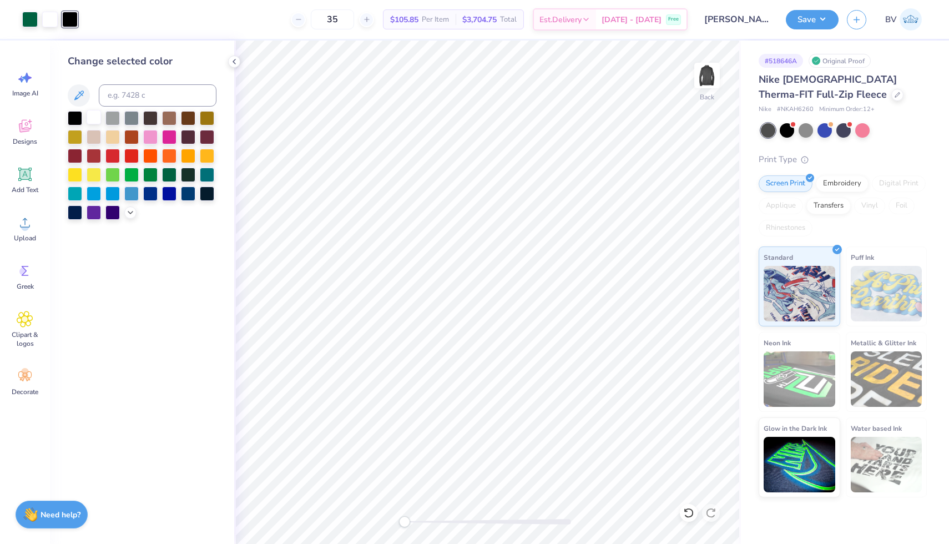
click at [92, 119] on div at bounding box center [94, 117] width 14 height 14
click at [114, 175] on div at bounding box center [112, 173] width 14 height 14
click at [22, 19] on div at bounding box center [30, 19] width 16 height 16
click at [94, 122] on div at bounding box center [94, 117] width 14 height 14
click at [55, 23] on div at bounding box center [50, 19] width 16 height 16
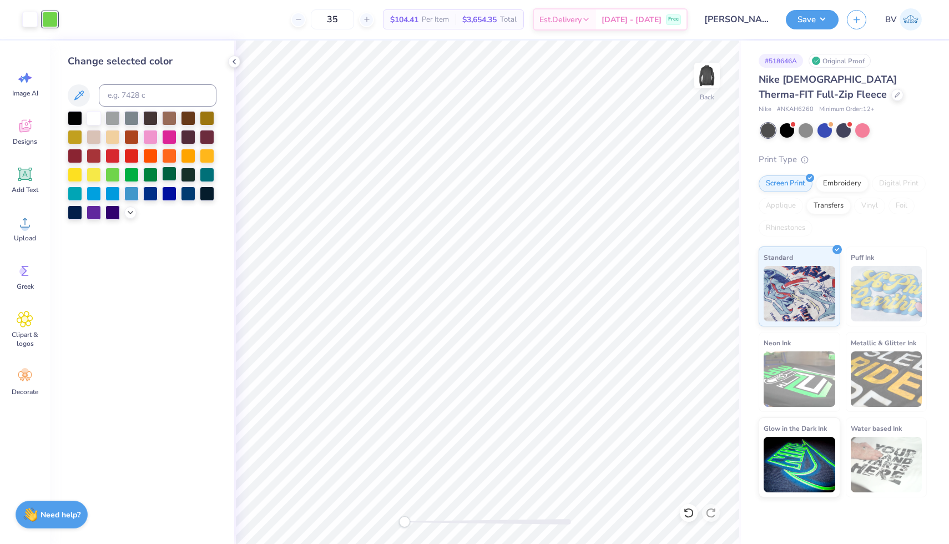
click at [171, 171] on div at bounding box center [169, 173] width 14 height 14
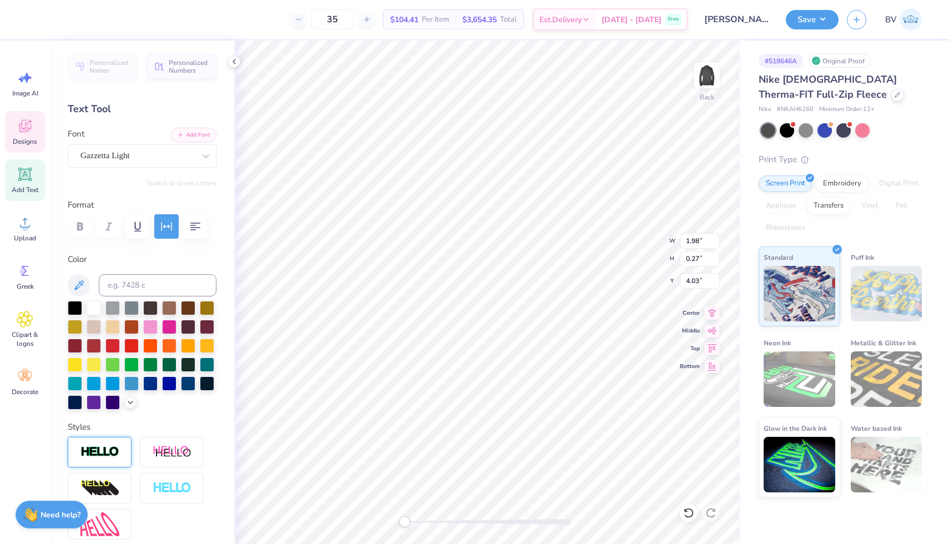
click at [118, 446] on img at bounding box center [99, 452] width 39 height 13
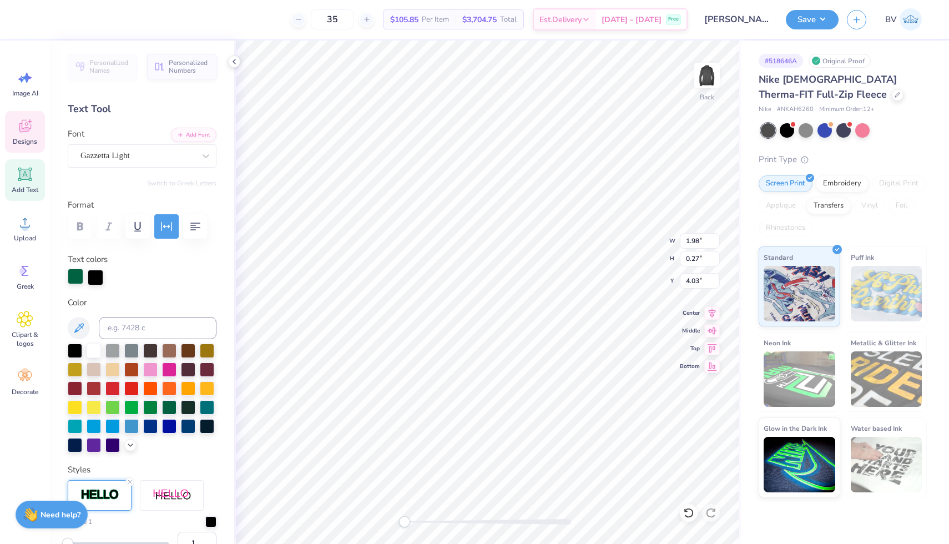
click at [81, 281] on div at bounding box center [76, 277] width 16 height 16
click at [95, 355] on div at bounding box center [94, 349] width 14 height 14
type input "1.99"
type input "0.28"
click at [98, 283] on div at bounding box center [96, 277] width 16 height 16
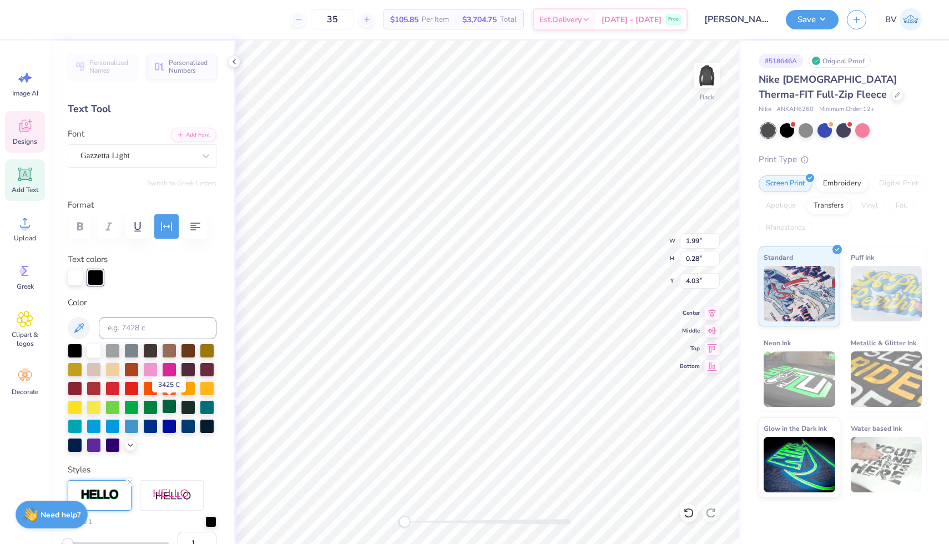
click at [166, 408] on div at bounding box center [169, 406] width 14 height 14
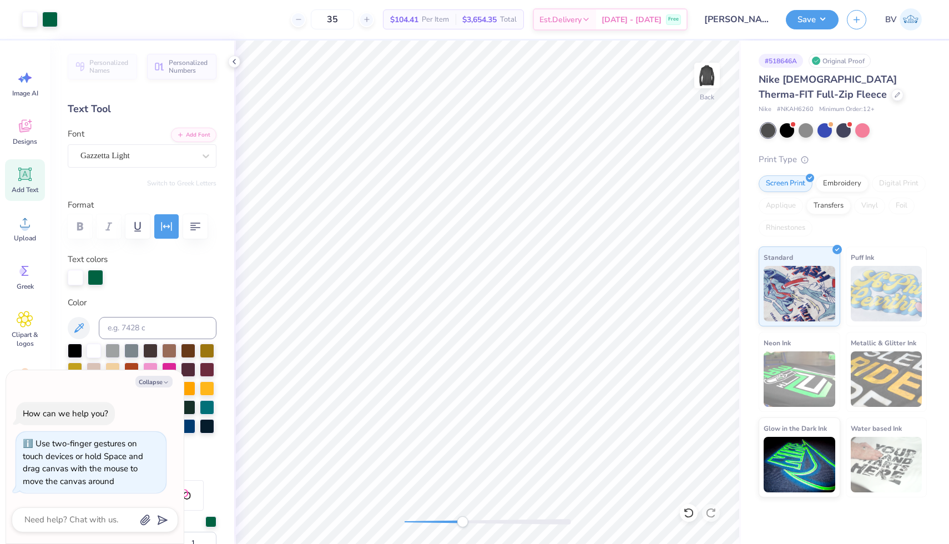
drag, startPoint x: 403, startPoint y: 524, endPoint x: 460, endPoint y: 518, distance: 56.9
click at [460, 518] on div "Accessibility label" at bounding box center [462, 521] width 11 height 11
click at [147, 381] on button "Collapse" at bounding box center [153, 382] width 37 height 12
type textarea "x"
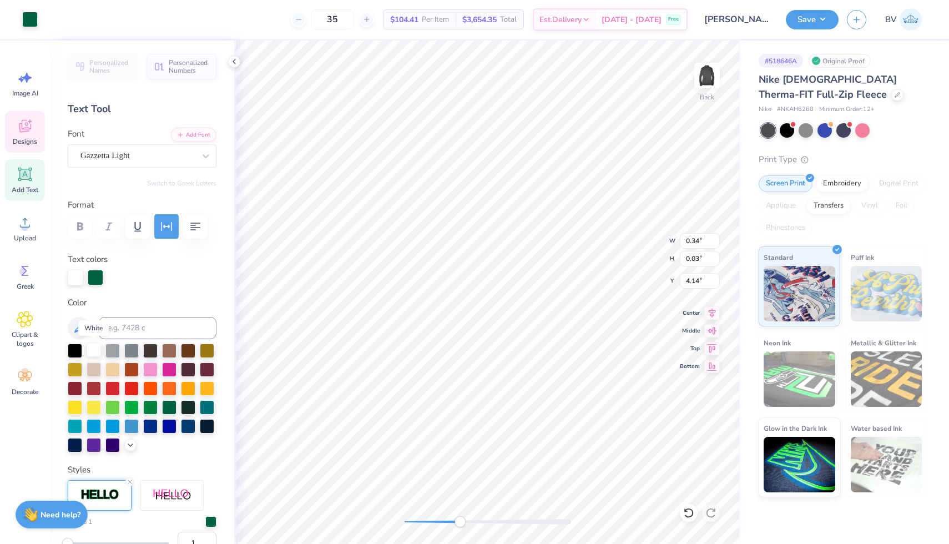
click at [93, 348] on div at bounding box center [94, 349] width 14 height 14
click at [91, 350] on div at bounding box center [94, 349] width 14 height 14
click at [28, 22] on div at bounding box center [30, 19] width 16 height 16
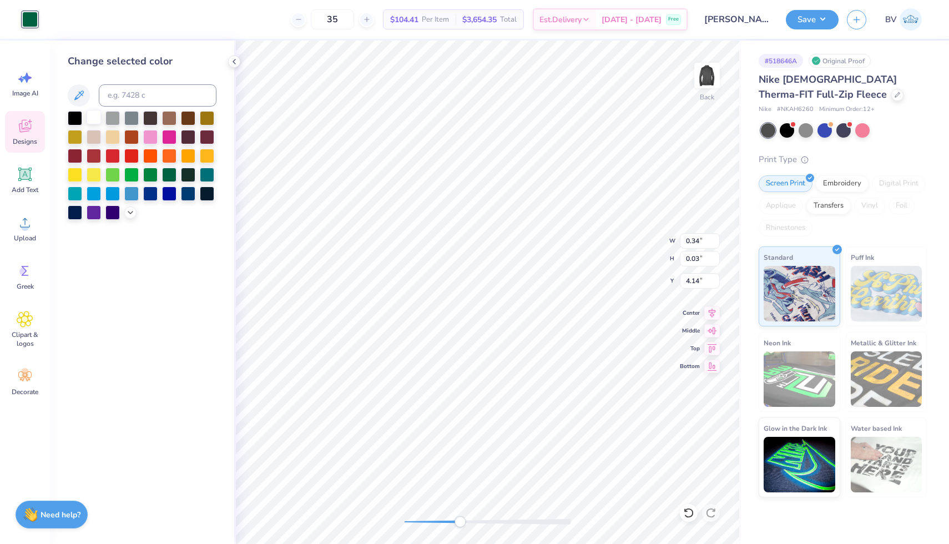
click at [97, 119] on div at bounding box center [94, 117] width 14 height 14
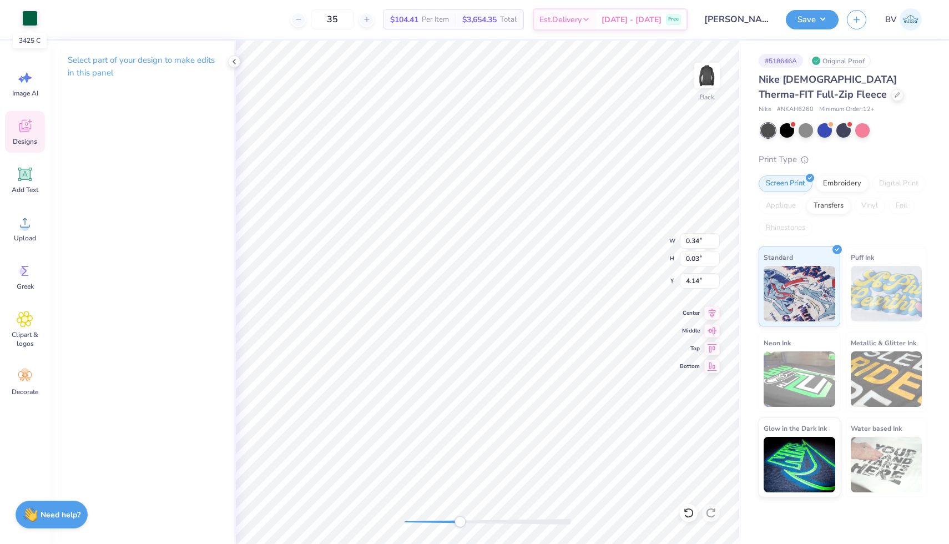
click at [29, 18] on div at bounding box center [30, 19] width 16 height 16
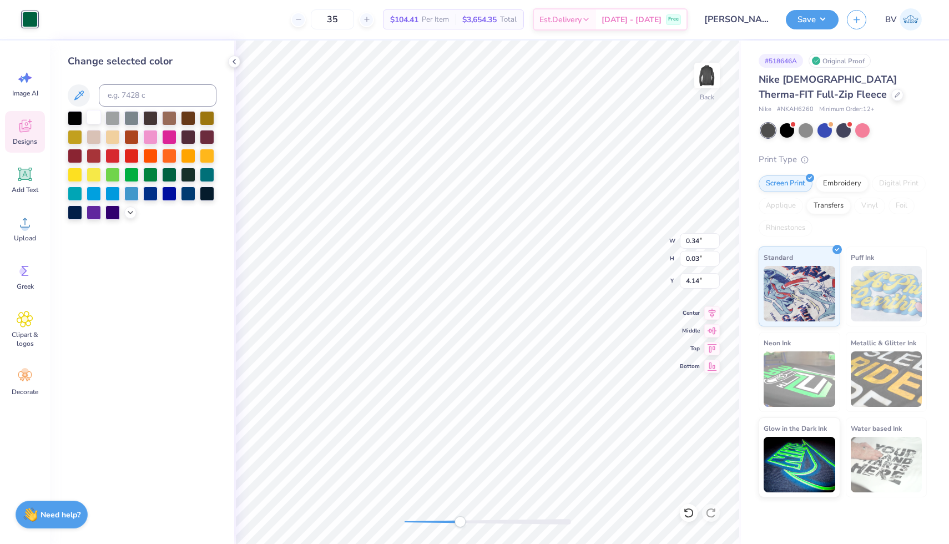
click at [95, 118] on div at bounding box center [94, 117] width 14 height 14
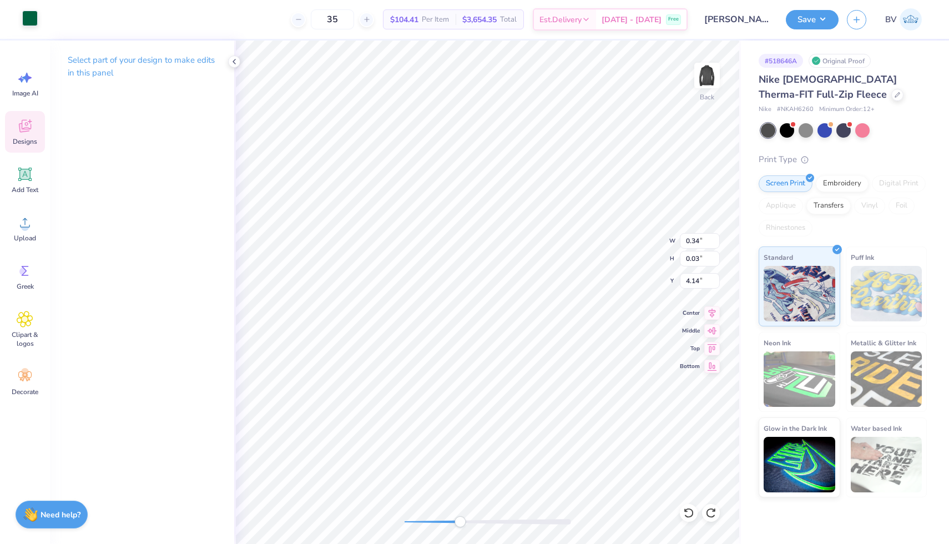
click at [35, 24] on div at bounding box center [30, 19] width 16 height 16
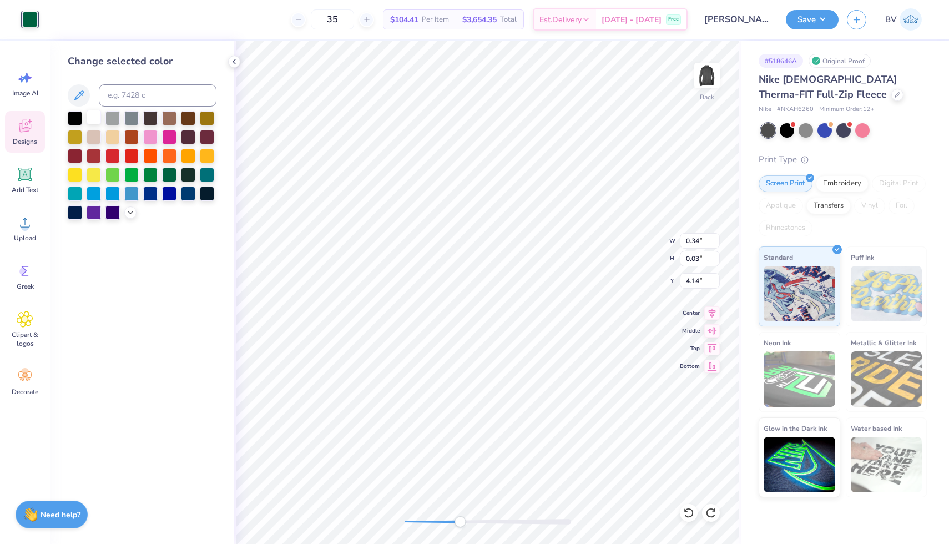
click at [92, 118] on div at bounding box center [94, 117] width 14 height 14
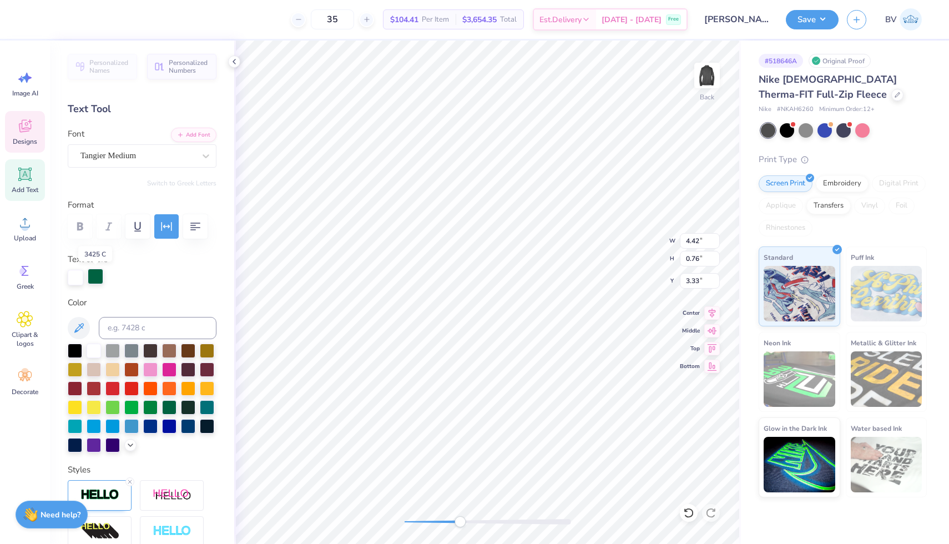
click at [97, 281] on div at bounding box center [96, 277] width 16 height 16
click at [167, 407] on div at bounding box center [169, 406] width 14 height 14
click at [118, 407] on div at bounding box center [112, 406] width 14 height 14
click at [74, 279] on div at bounding box center [76, 277] width 16 height 16
click at [174, 404] on div at bounding box center [169, 406] width 14 height 14
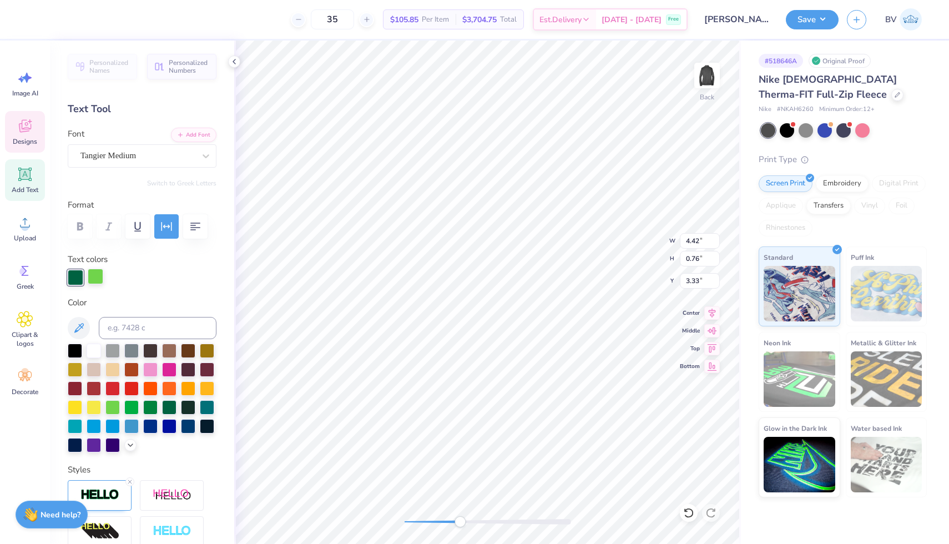
click at [98, 277] on div at bounding box center [96, 277] width 16 height 16
click at [96, 355] on div at bounding box center [94, 349] width 14 height 14
click at [130, 406] on div at bounding box center [131, 406] width 14 height 14
click at [75, 276] on div at bounding box center [76, 277] width 16 height 16
click at [92, 351] on div at bounding box center [94, 349] width 14 height 14
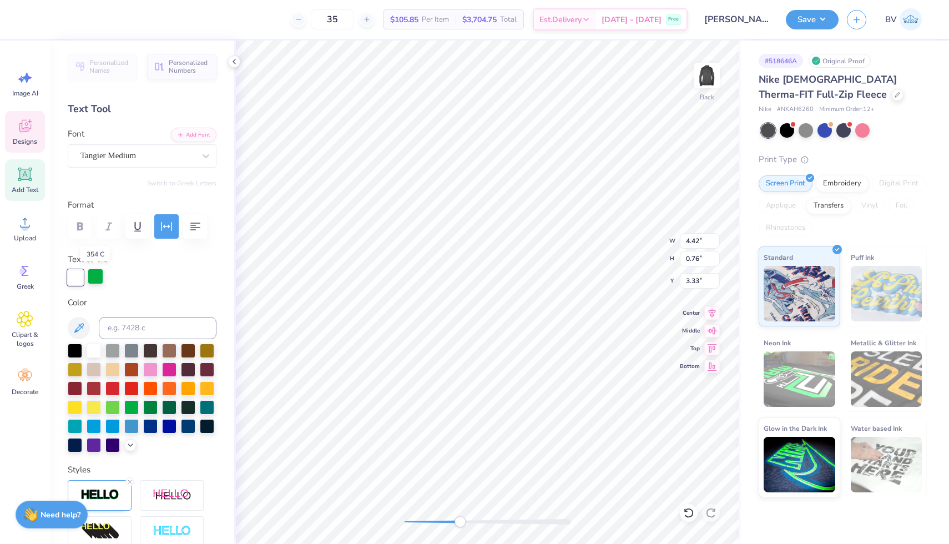
click at [99, 275] on div at bounding box center [96, 277] width 16 height 16
click at [167, 408] on div at bounding box center [169, 406] width 14 height 14
click at [388, 507] on div "Back" at bounding box center [487, 292] width 507 height 503
type input "3.00"
type input "3.59"
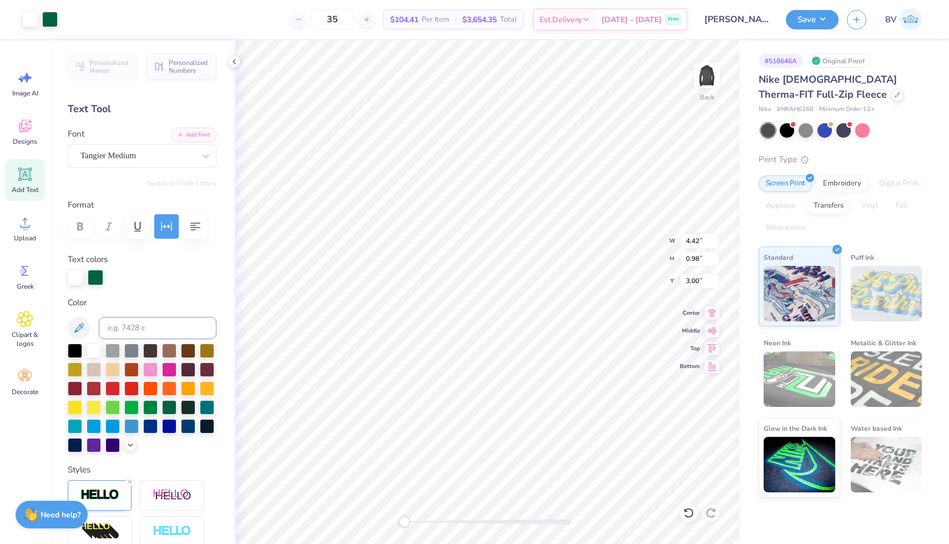
type input "0.79"
click at [792, 23] on button "Save" at bounding box center [812, 17] width 53 height 19
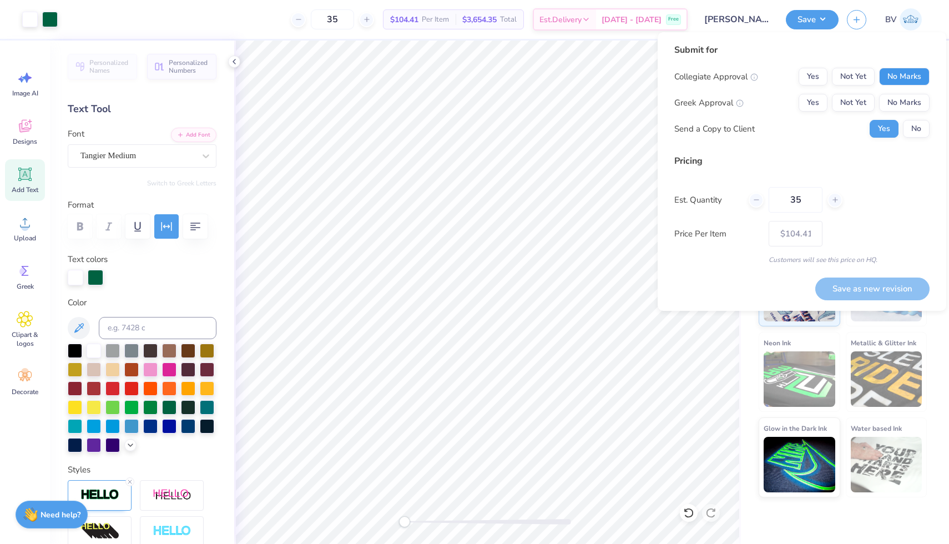
click at [902, 77] on button "No Marks" at bounding box center [904, 77] width 50 height 18
click at [905, 102] on button "No Marks" at bounding box center [904, 103] width 50 height 18
click at [924, 129] on button "No" at bounding box center [916, 129] width 27 height 18
click at [853, 284] on button "Save as new revision" at bounding box center [872, 288] width 114 height 23
type input "$104.41"
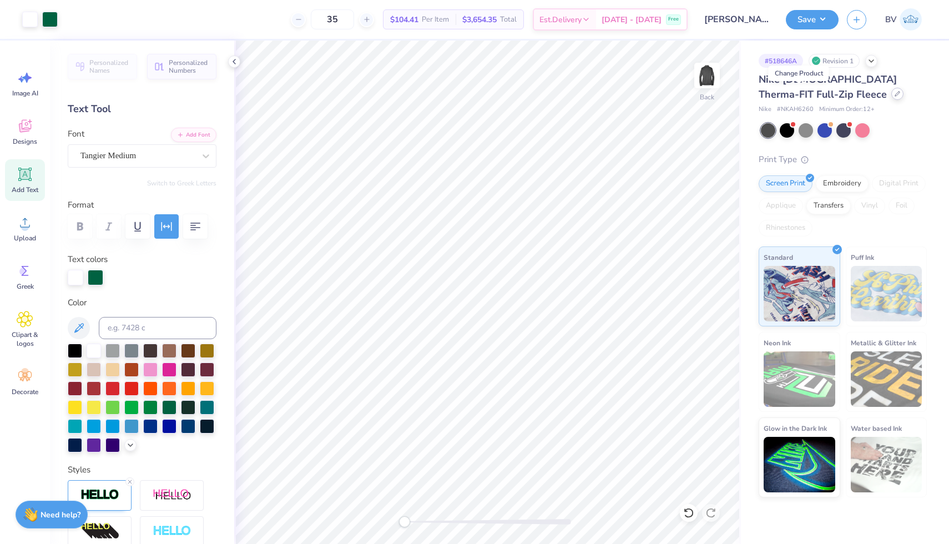
click at [891, 97] on div at bounding box center [897, 94] width 12 height 12
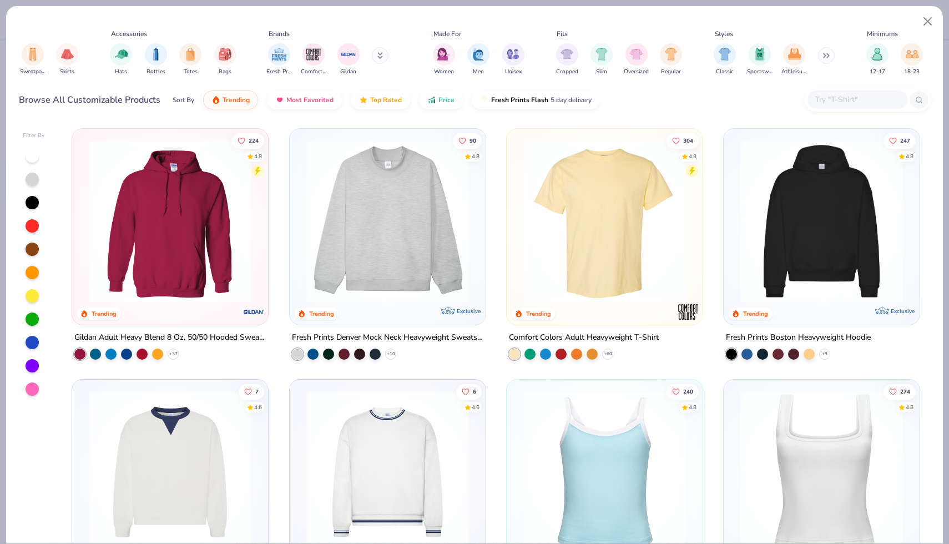
scroll to position [0, 301]
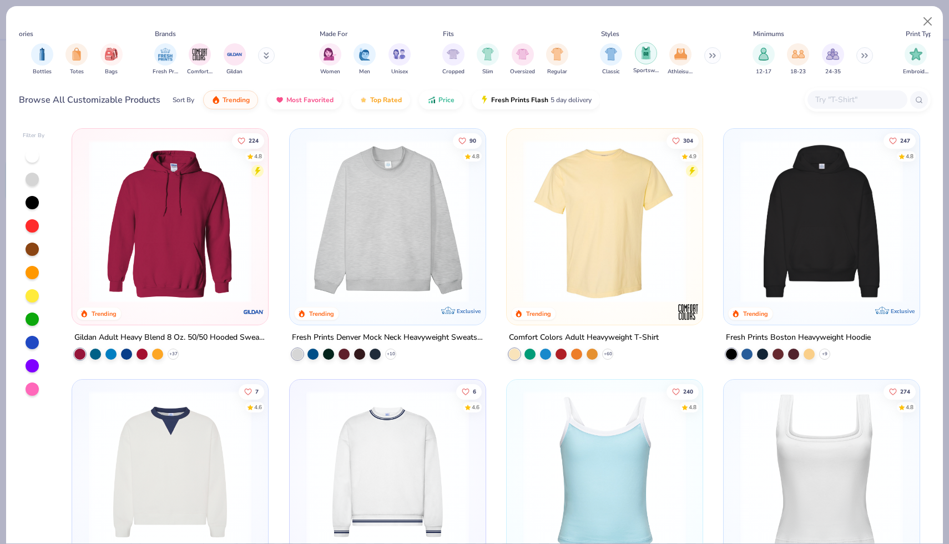
click at [647, 55] on img "filter for Sportswear" at bounding box center [646, 53] width 12 height 13
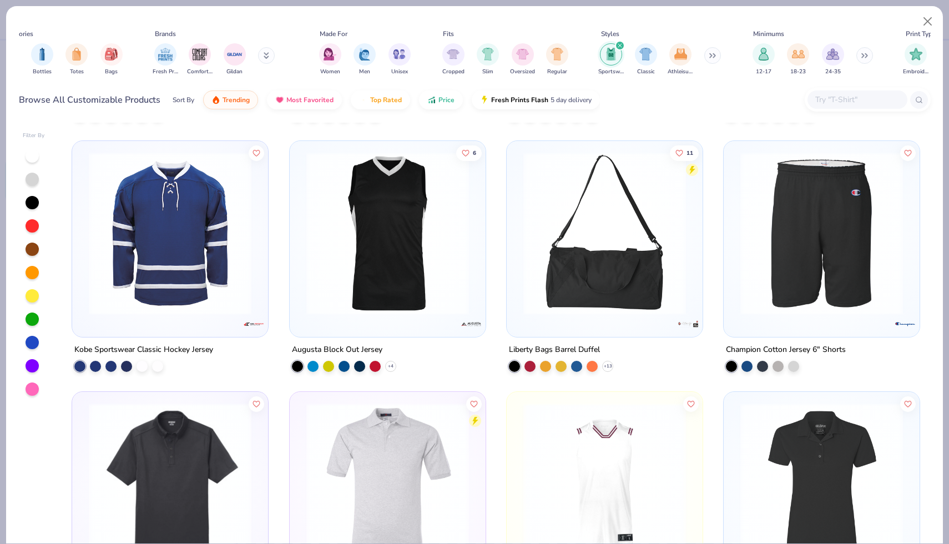
scroll to position [768, 0]
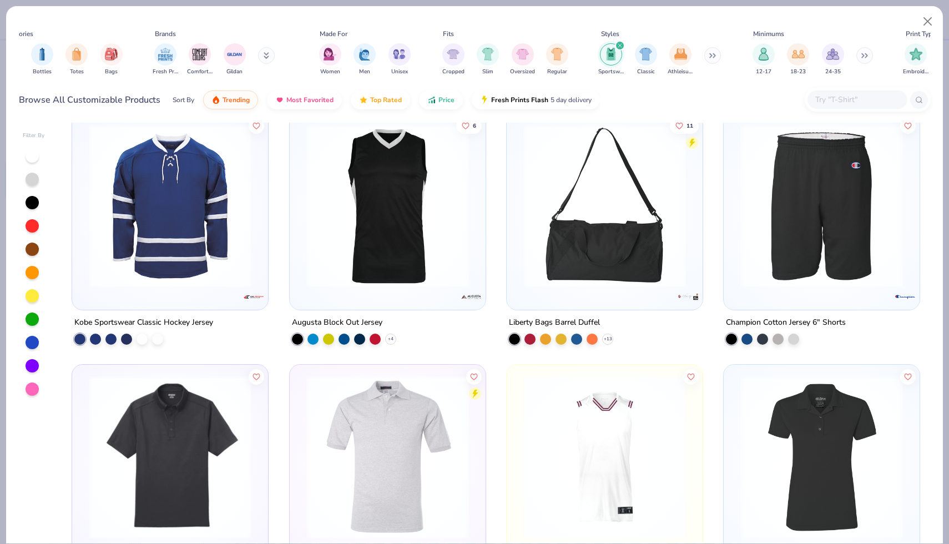
click at [552, 242] on img at bounding box center [605, 206] width 174 height 163
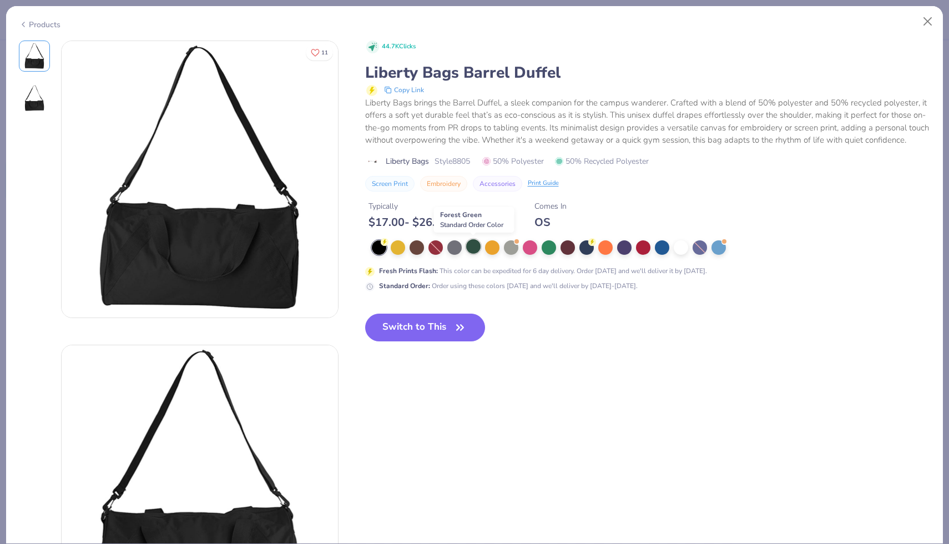
click at [469, 251] on div at bounding box center [473, 246] width 14 height 14
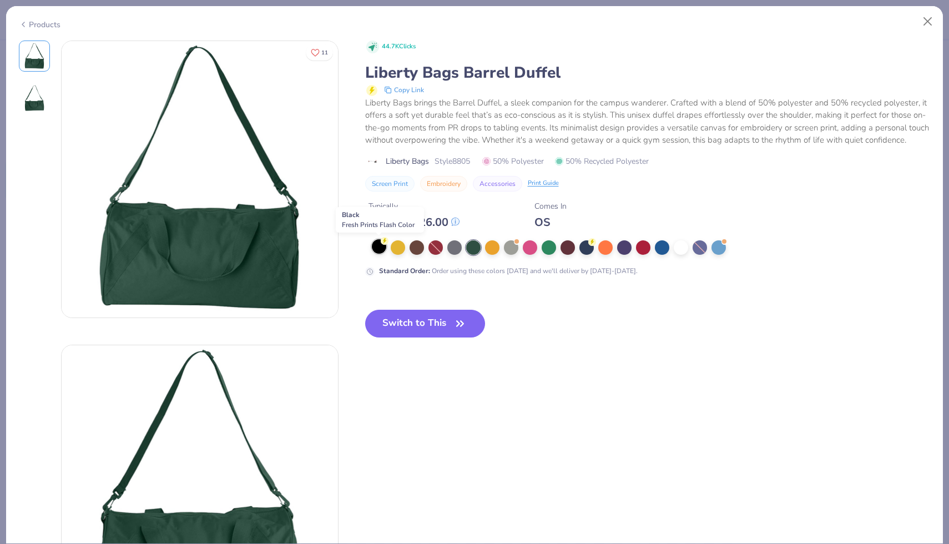
click at [382, 250] on div at bounding box center [379, 246] width 14 height 14
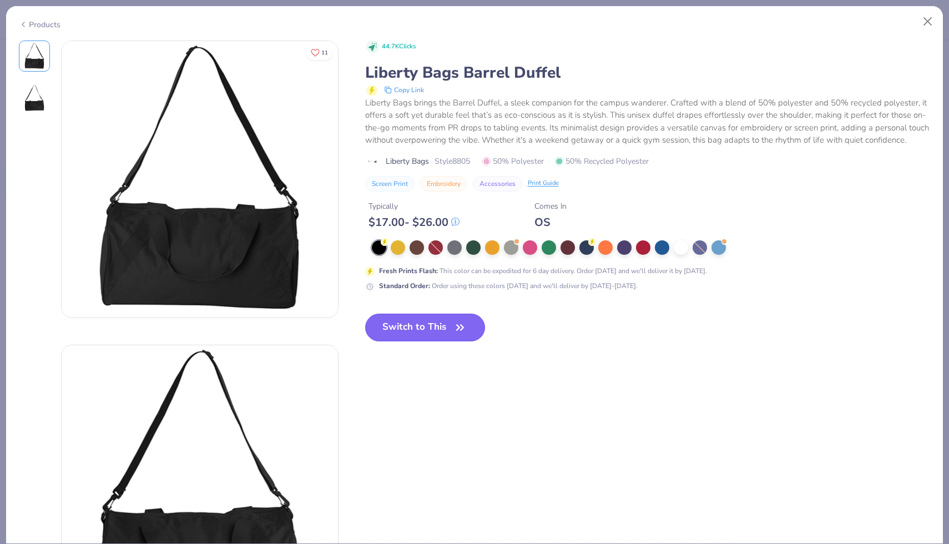
click at [477, 331] on button "Switch to This" at bounding box center [425, 327] width 120 height 28
click at [449, 319] on button "Switch to This" at bounding box center [425, 327] width 120 height 28
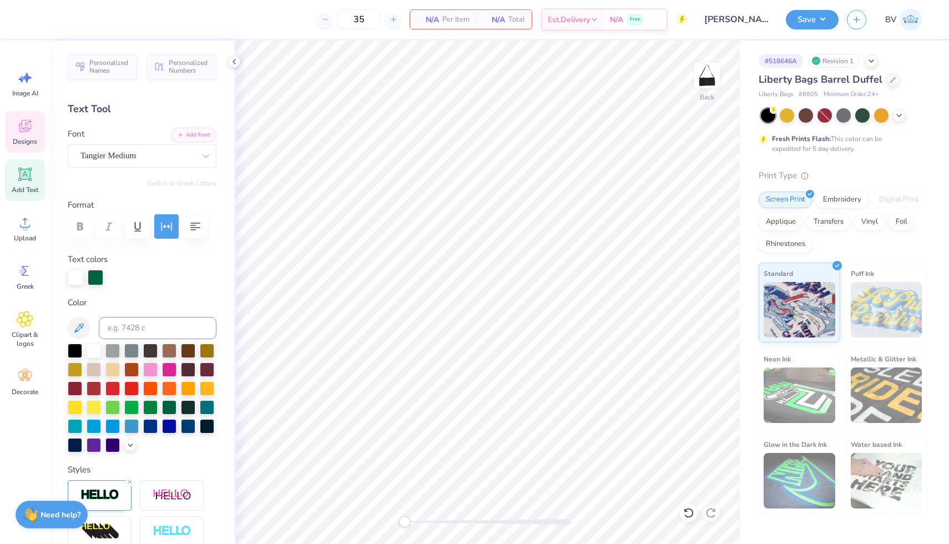
click at [19, 124] on icon at bounding box center [25, 126] width 17 height 17
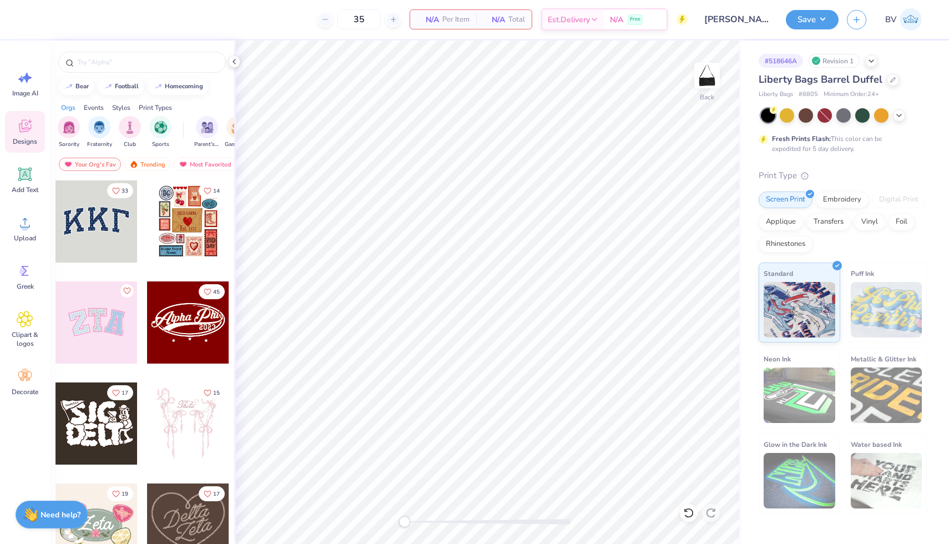
click at [182, 236] on div at bounding box center [188, 221] width 82 height 82
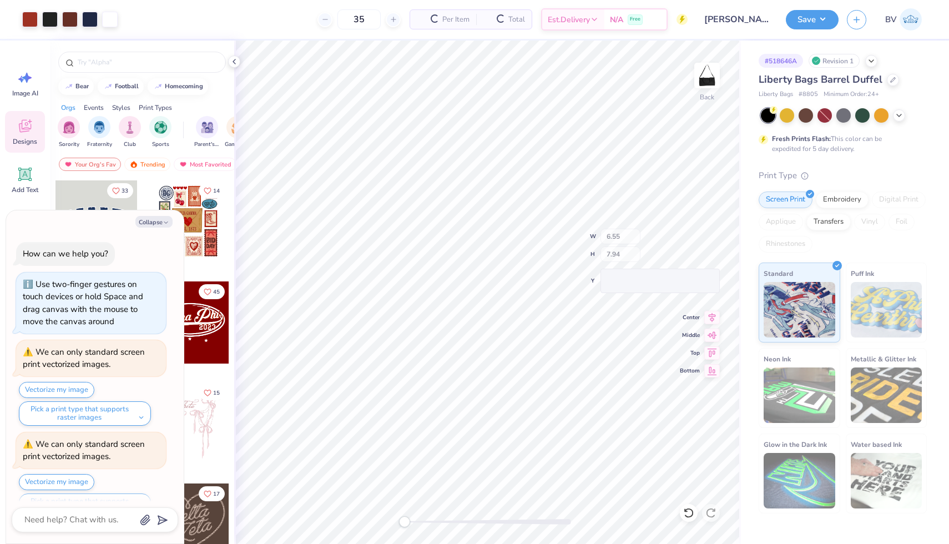
scroll to position [24, 0]
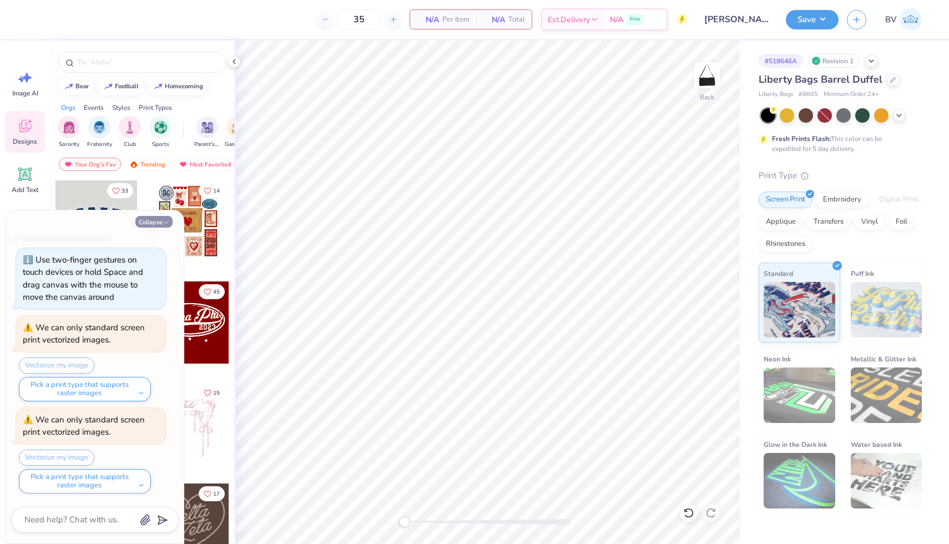
click at [156, 224] on button "Collapse" at bounding box center [153, 222] width 37 height 12
type textarea "x"
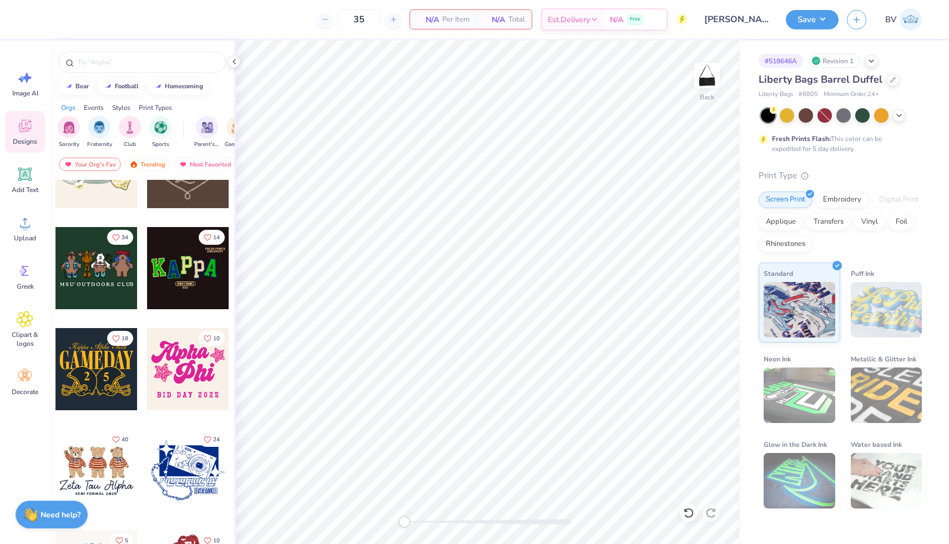
scroll to position [375, 0]
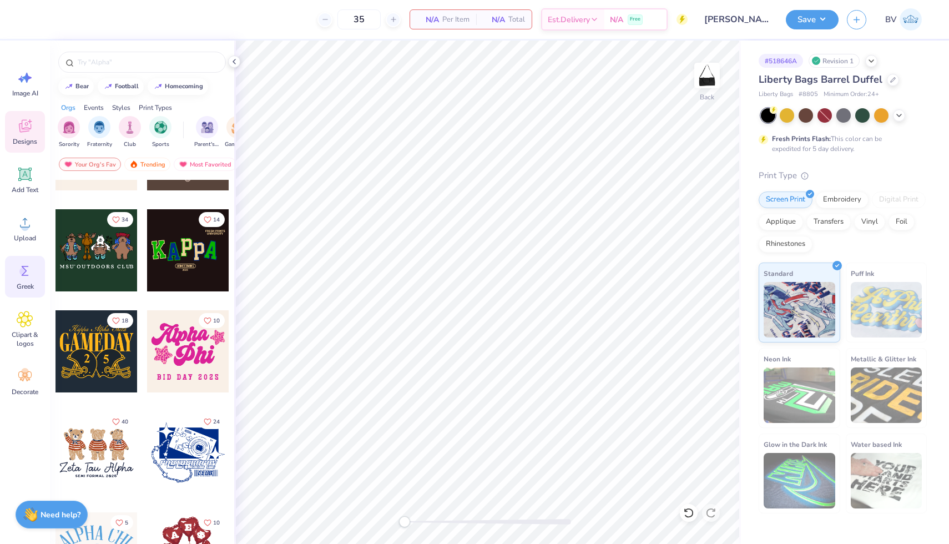
click at [22, 291] on div "Greek" at bounding box center [25, 277] width 40 height 42
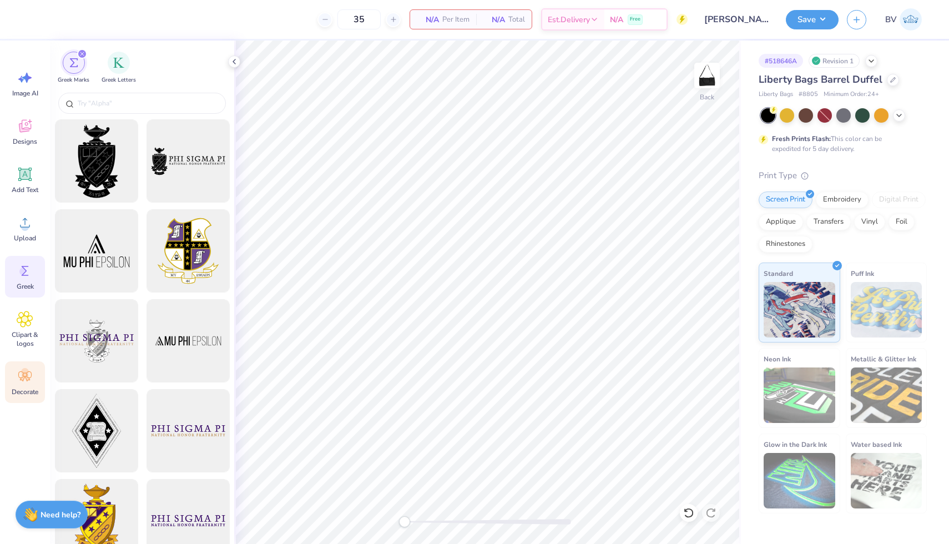
click at [21, 379] on icon at bounding box center [24, 376] width 13 height 10
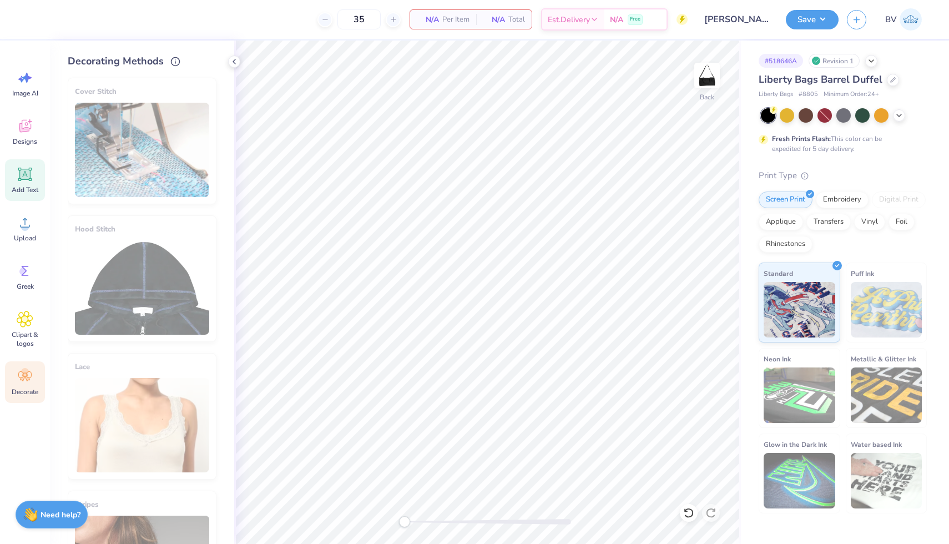
click at [26, 197] on div "Add Text" at bounding box center [25, 180] width 40 height 42
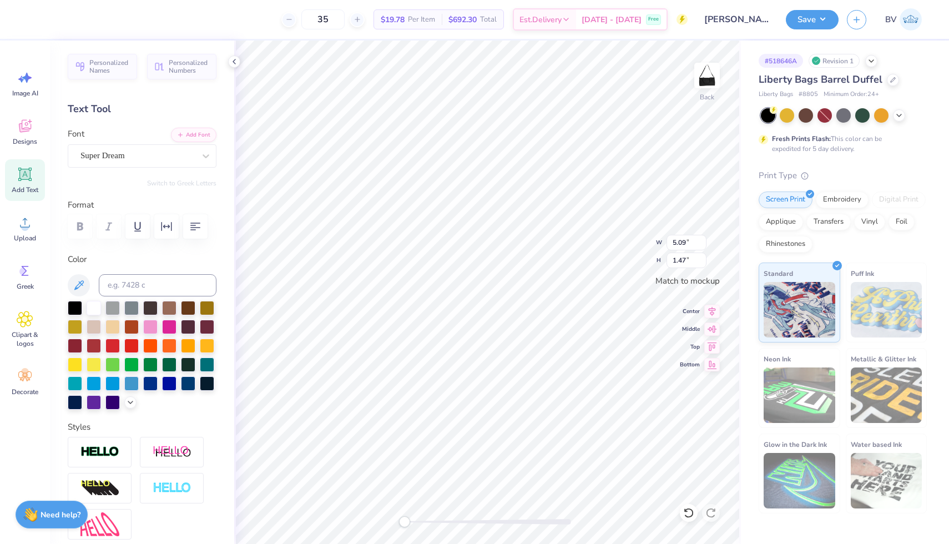
type input "10.48"
type input "3.04"
type textarea "LANCERS"
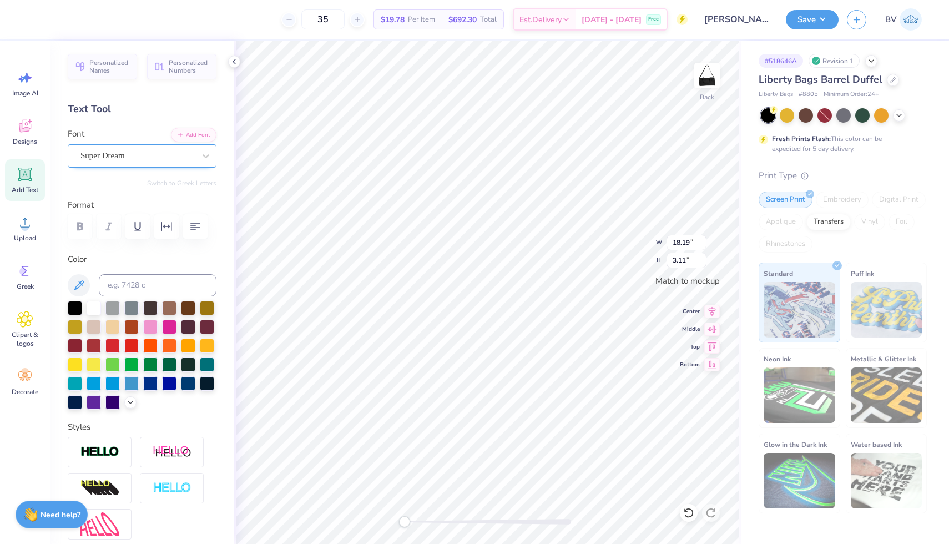
click at [187, 161] on div "Super Dream" at bounding box center [137, 155] width 117 height 17
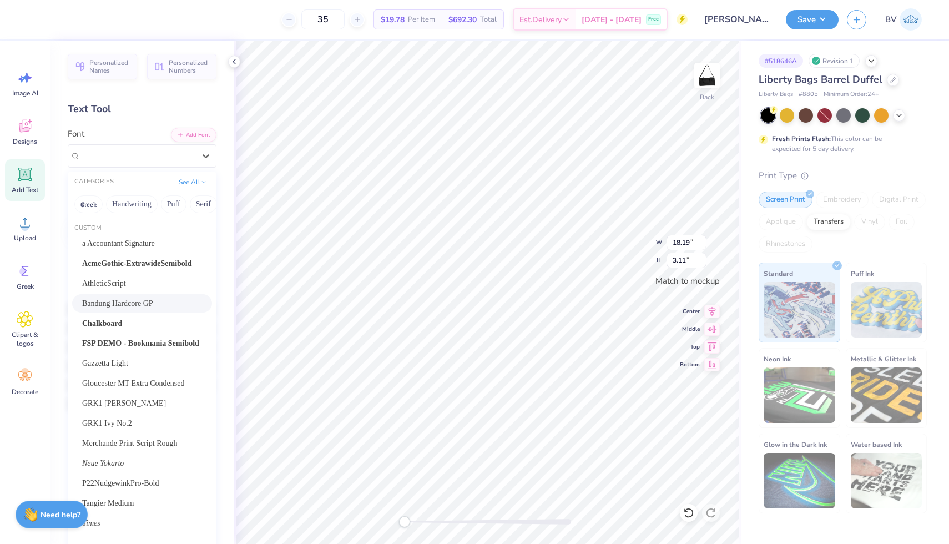
click at [147, 310] on div "Bandung Hardcore GP" at bounding box center [142, 303] width 140 height 18
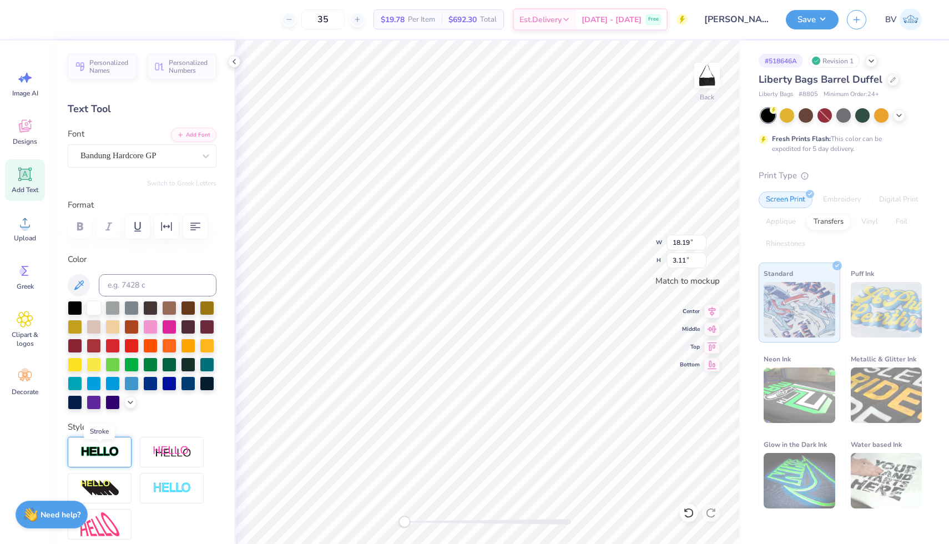
click at [113, 447] on img at bounding box center [99, 452] width 39 height 13
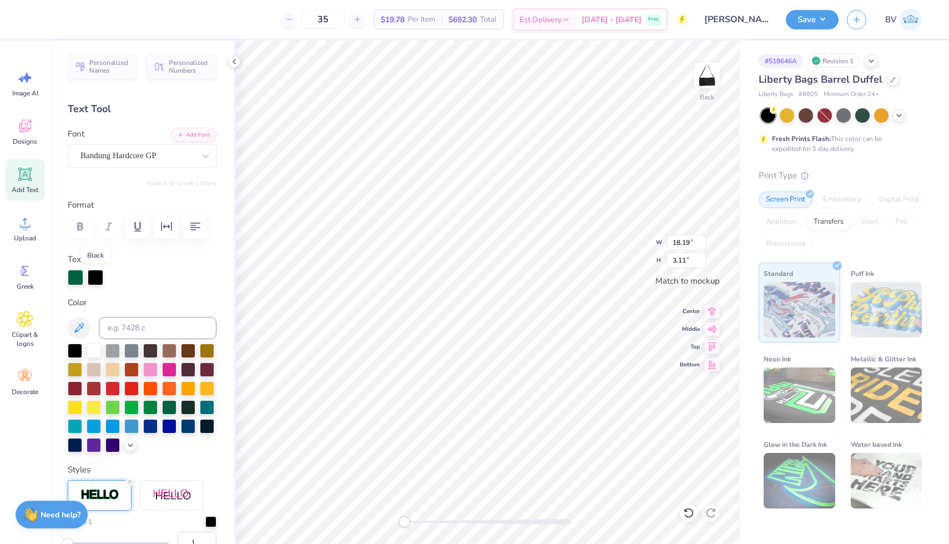
click at [92, 277] on div at bounding box center [96, 278] width 16 height 16
click at [89, 353] on div at bounding box center [94, 349] width 14 height 14
click at [95, 280] on div at bounding box center [96, 278] width 16 height 16
click at [171, 404] on div at bounding box center [169, 406] width 14 height 14
click at [98, 281] on div at bounding box center [96, 278] width 16 height 16
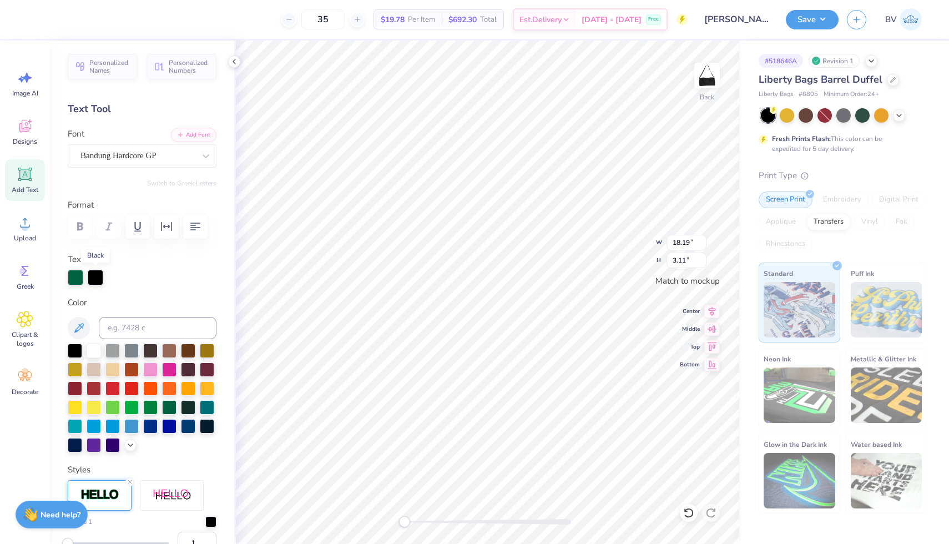
click at [98, 281] on div at bounding box center [96, 278] width 16 height 16
click at [96, 350] on div at bounding box center [94, 349] width 14 height 14
click at [99, 279] on div at bounding box center [96, 278] width 16 height 16
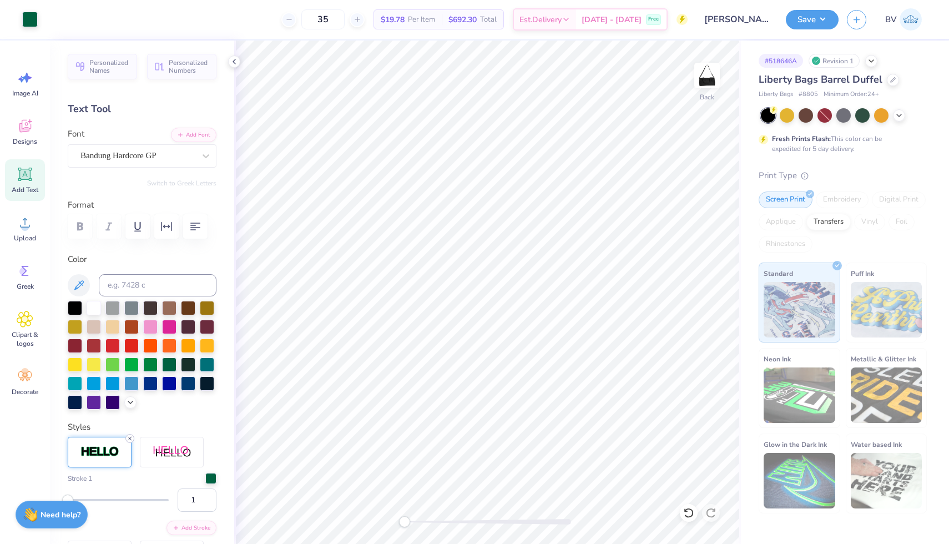
click at [132, 439] on icon at bounding box center [129, 438] width 7 height 7
click at [234, 57] on icon at bounding box center [234, 61] width 9 height 9
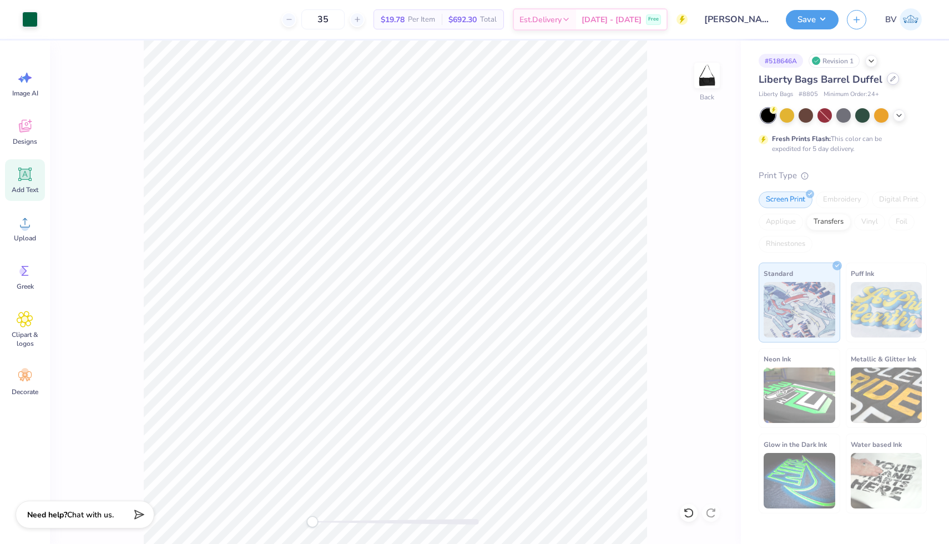
click at [890, 76] on icon at bounding box center [893, 79] width 6 height 6
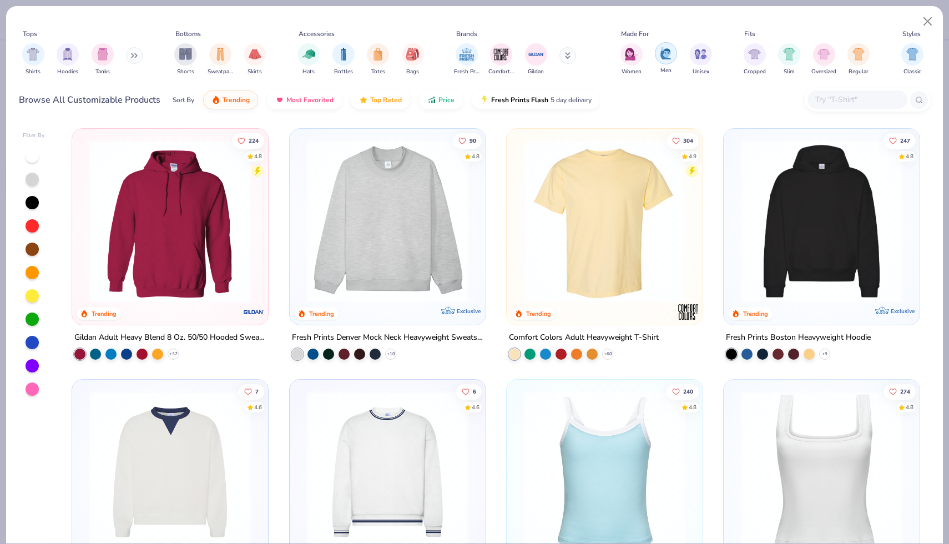
click at [669, 57] on img "filter for Men" at bounding box center [666, 53] width 12 height 13
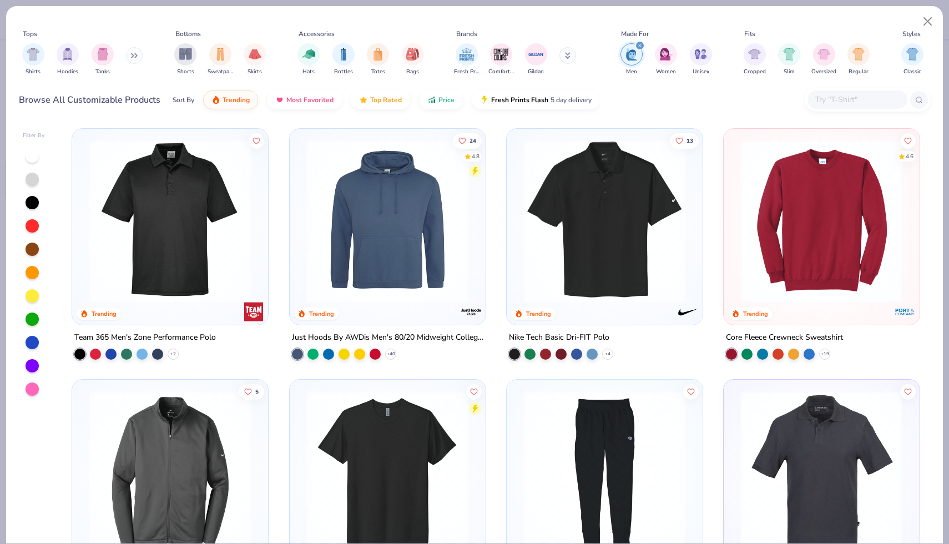
click at [553, 216] on img at bounding box center [605, 221] width 174 height 163
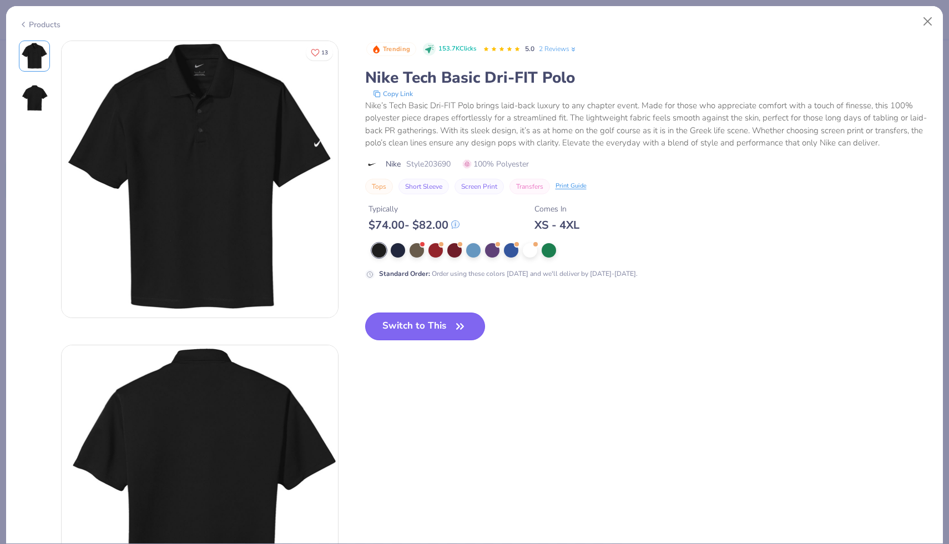
click at [458, 321] on icon "button" at bounding box center [460, 326] width 16 height 16
click at [459, 327] on icon "button" at bounding box center [460, 325] width 7 height 5
click at [468, 322] on icon "button" at bounding box center [460, 326] width 16 height 16
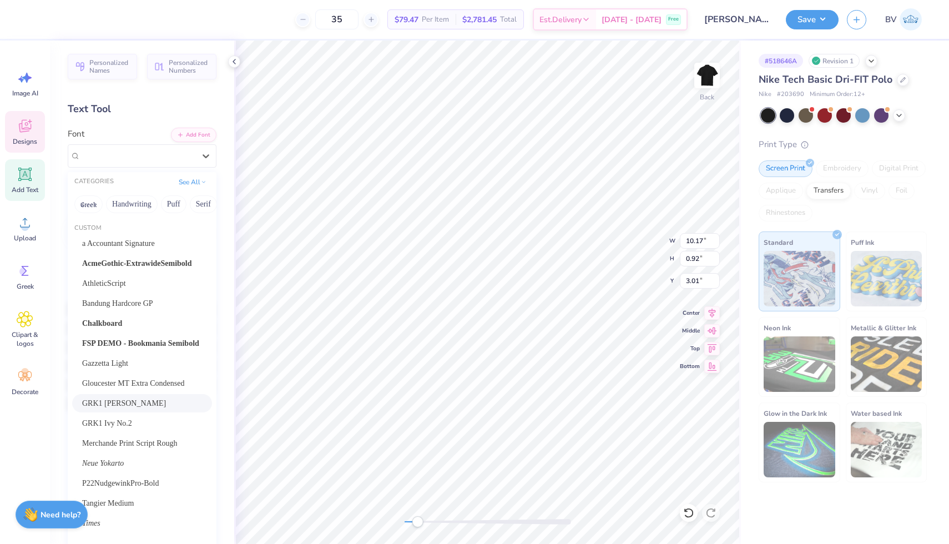
scroll to position [846, 0]
